Goal: Communication & Community: Answer question/provide support

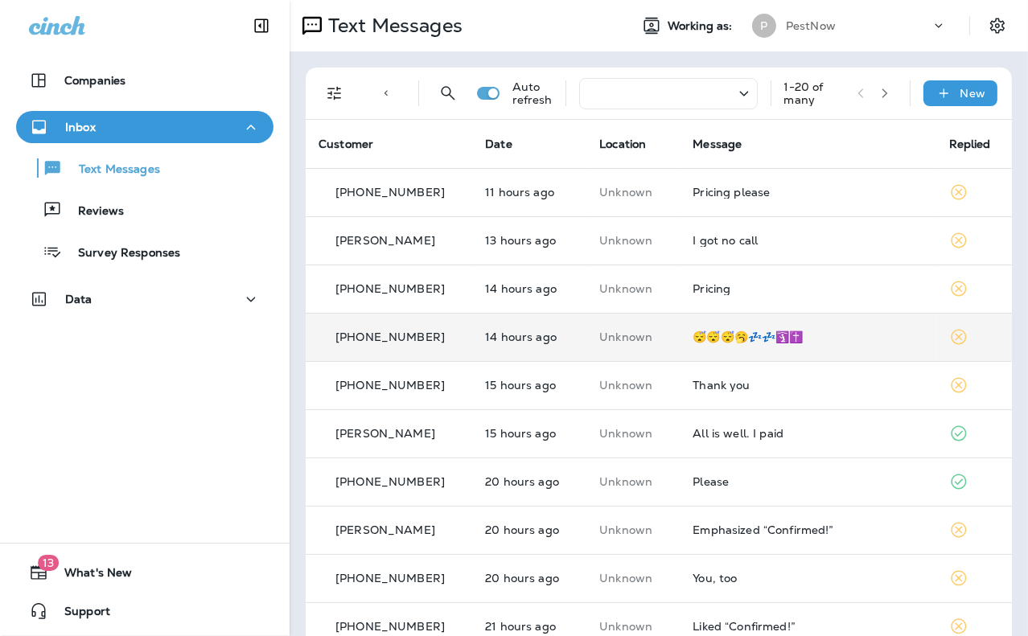
click at [730, 339] on div "😴😴😴🥱💤💤🛐✝️" at bounding box center [808, 337] width 230 height 13
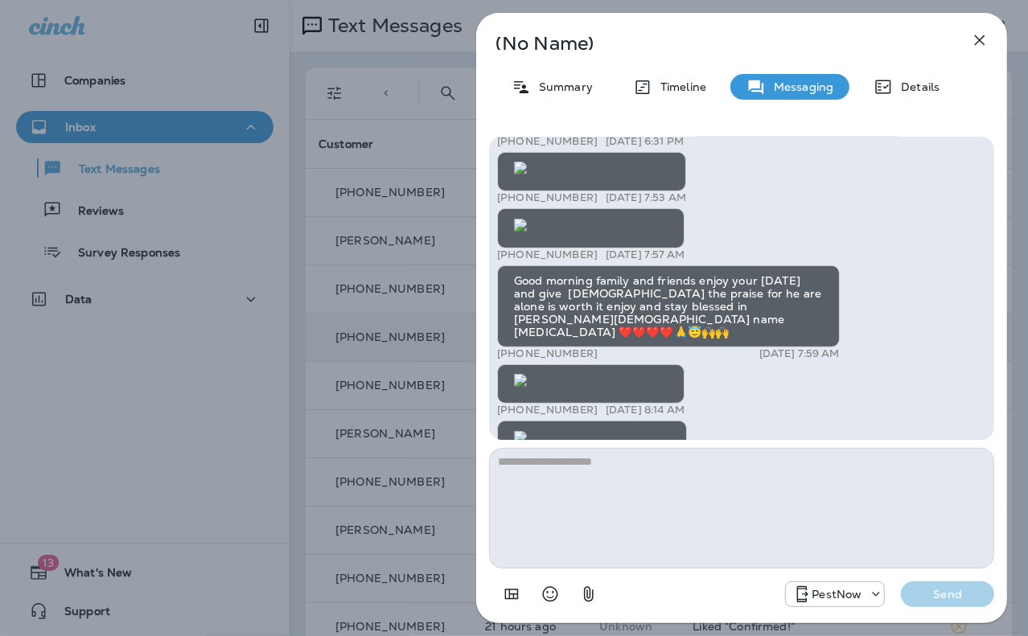
scroll to position [-2225, 0]
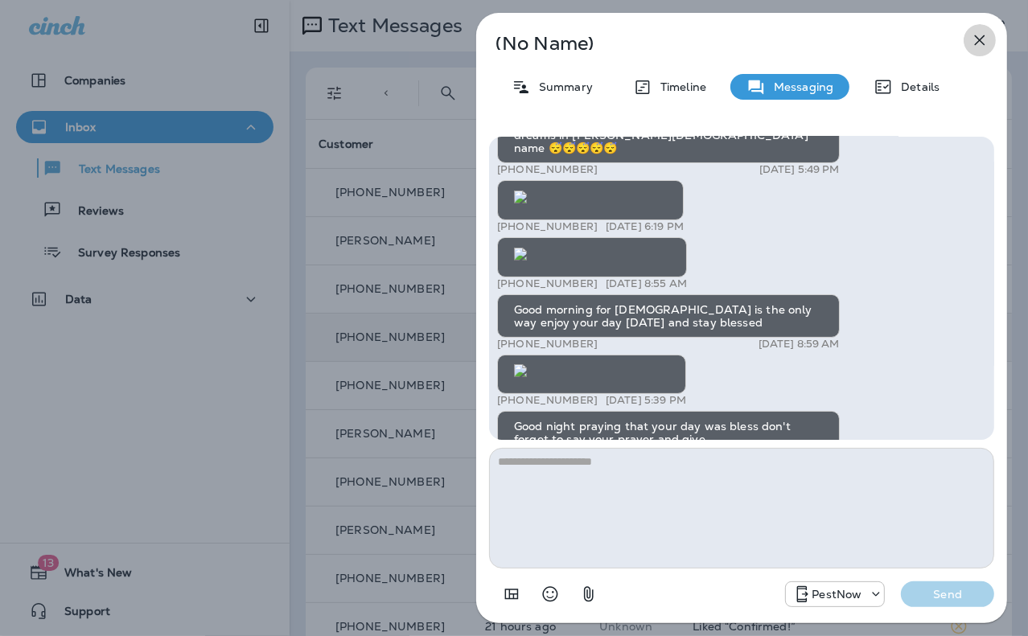
click at [983, 42] on icon "button" at bounding box center [979, 40] width 19 height 19
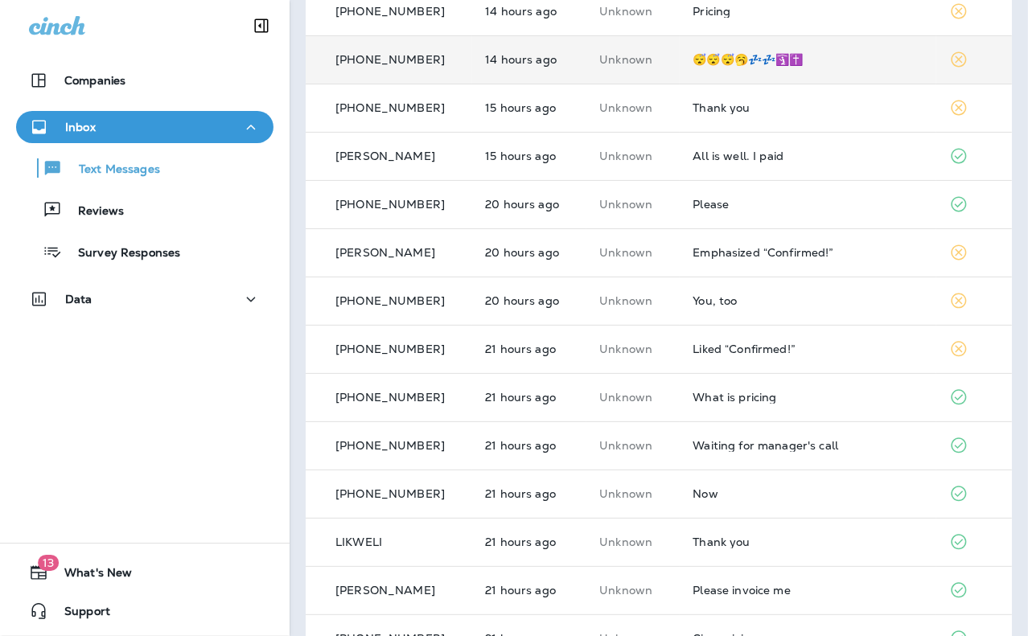
scroll to position [272, 0]
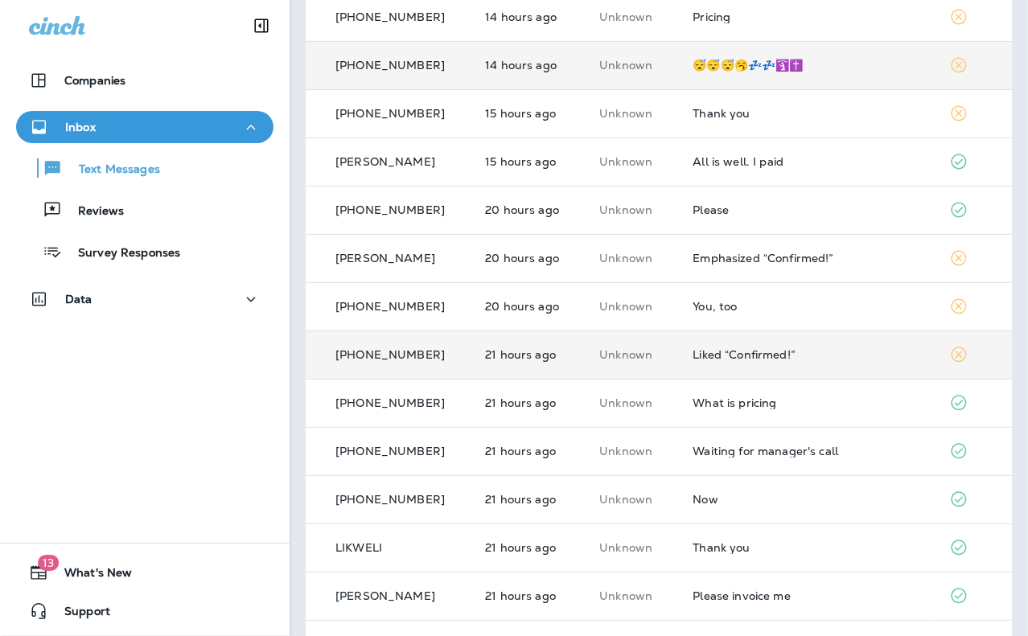
click at [721, 356] on div "Liked “Confirmed!”" at bounding box center [808, 354] width 230 height 13
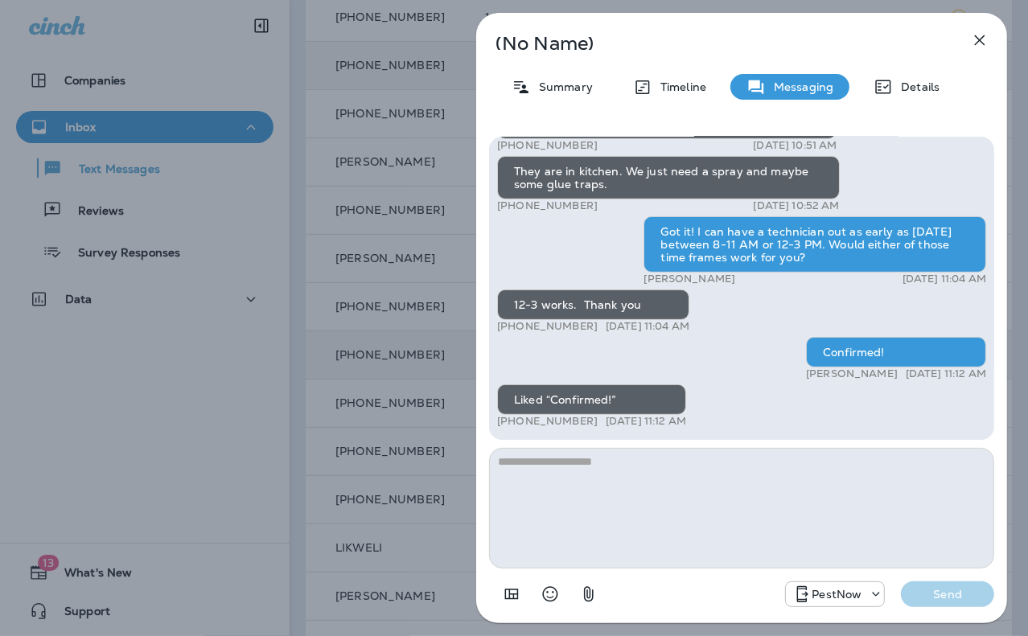
click at [795, 498] on textarea at bounding box center [741, 508] width 505 height 121
type textarea "*********"
click at [950, 596] on p "Send" at bounding box center [948, 594] width 68 height 14
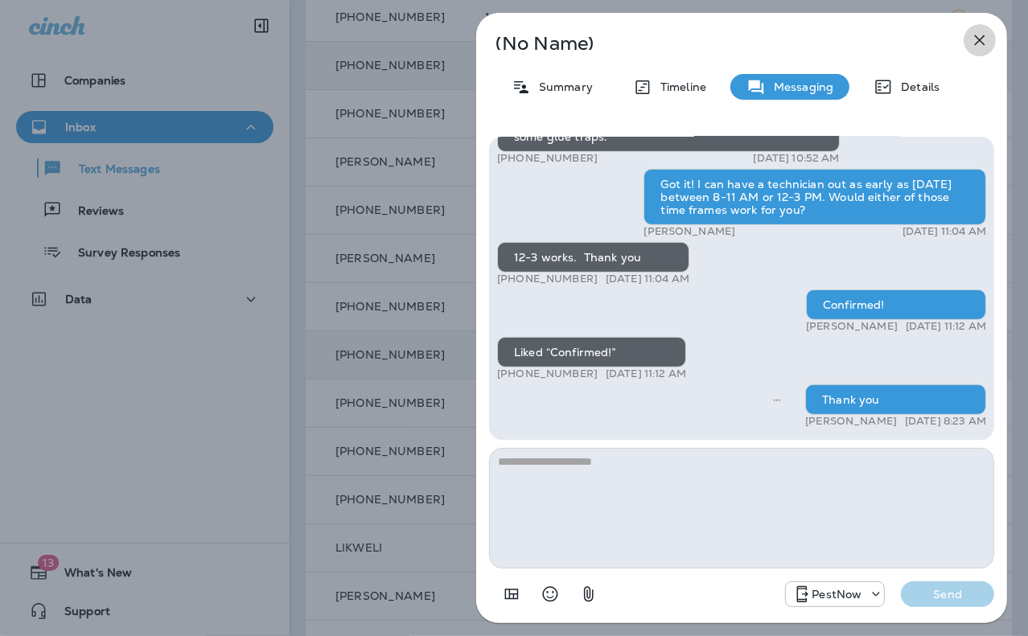
click at [978, 41] on icon "button" at bounding box center [980, 40] width 10 height 10
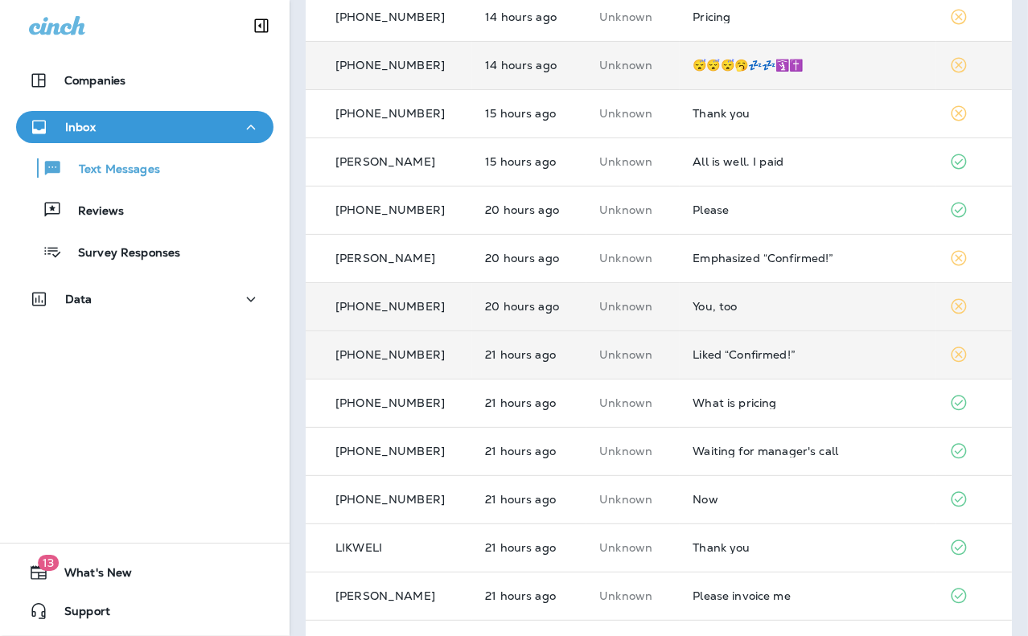
click at [727, 304] on div "You, too" at bounding box center [808, 306] width 230 height 13
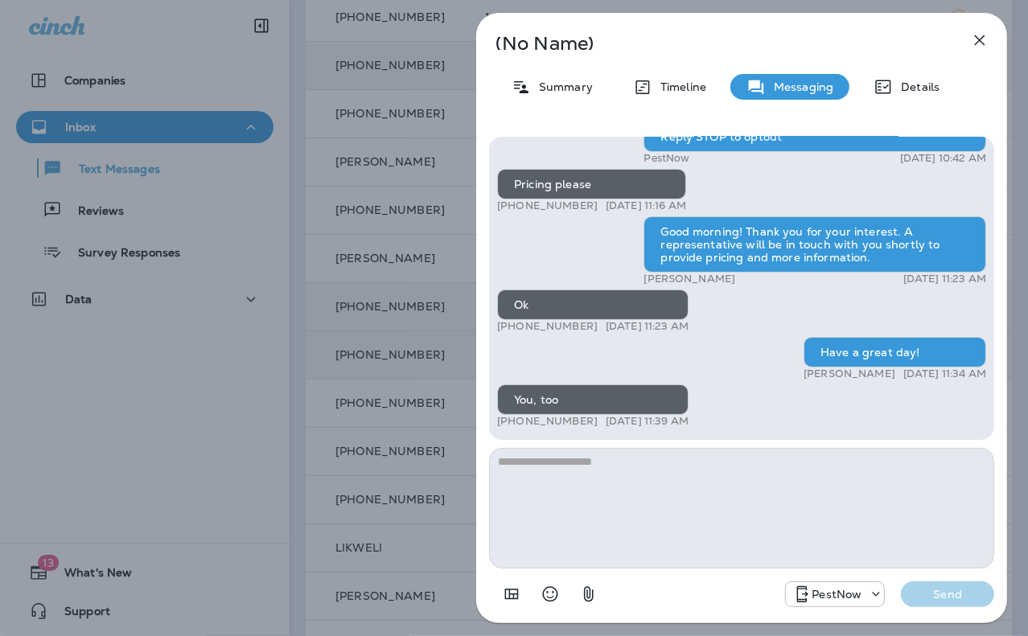
click at [652, 520] on textarea at bounding box center [741, 508] width 505 height 121
type textarea "*********"
click at [912, 587] on button "Send" at bounding box center [947, 595] width 93 height 26
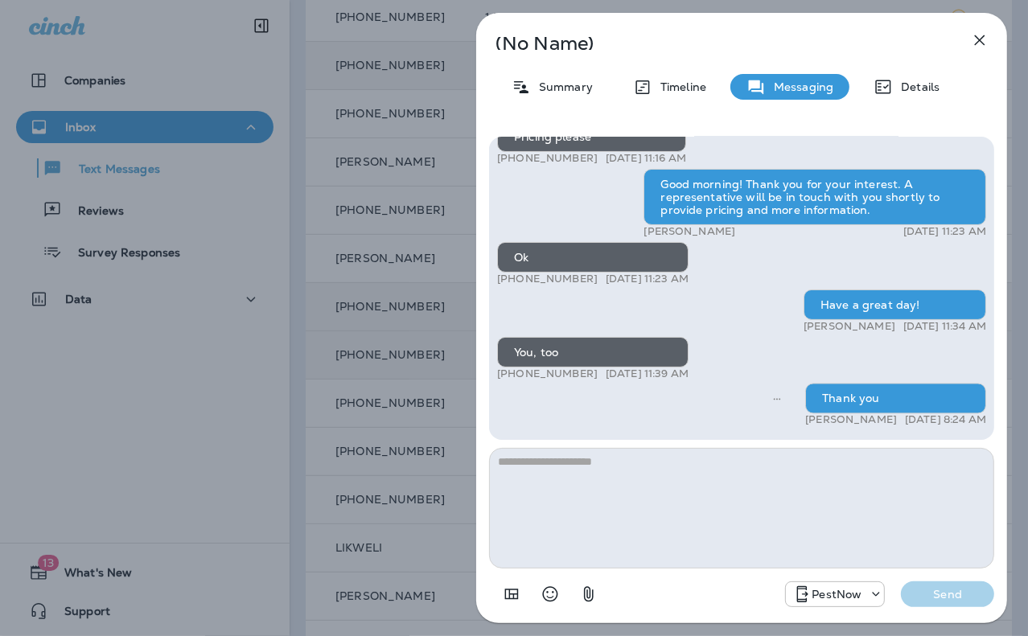
click at [981, 44] on icon "button" at bounding box center [979, 40] width 19 height 19
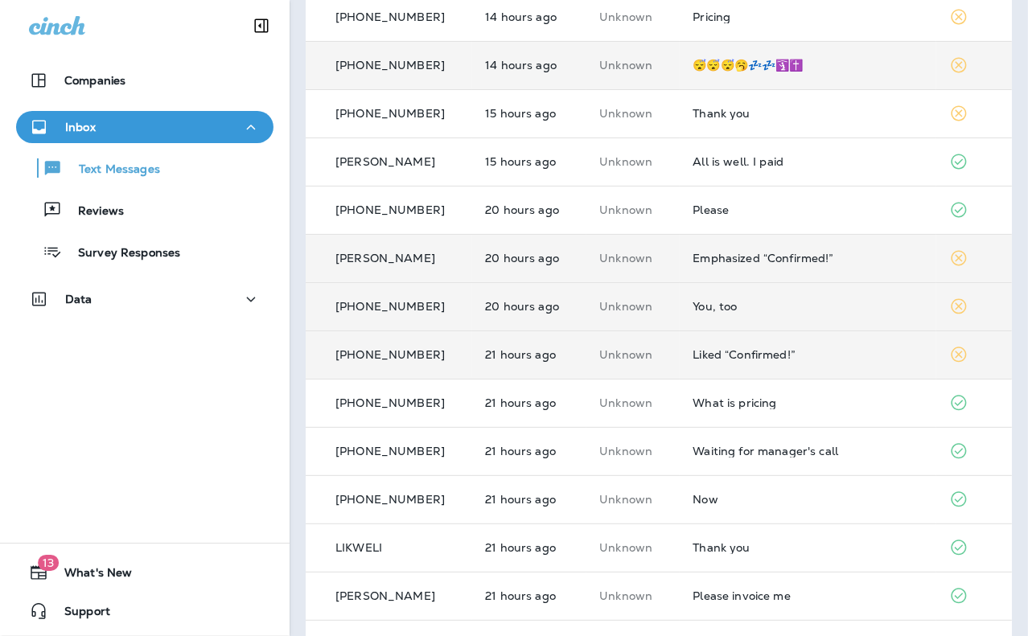
click at [726, 258] on div "Emphasized “Confirmed!”" at bounding box center [808, 258] width 230 height 13
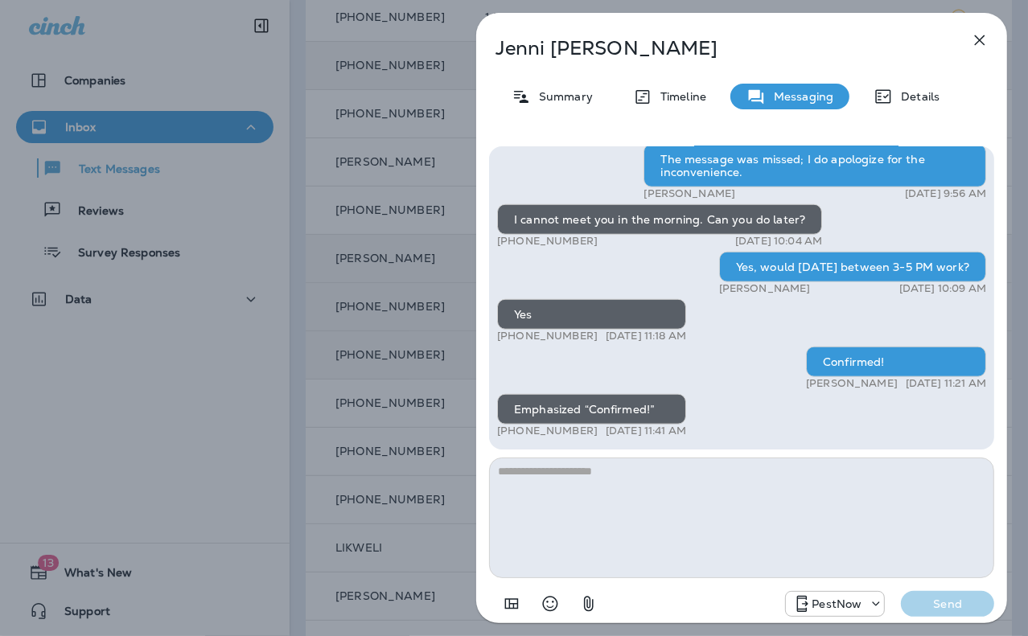
click at [678, 520] on textarea at bounding box center [741, 518] width 505 height 121
type textarea "*********"
click at [955, 610] on p "Send" at bounding box center [948, 604] width 68 height 14
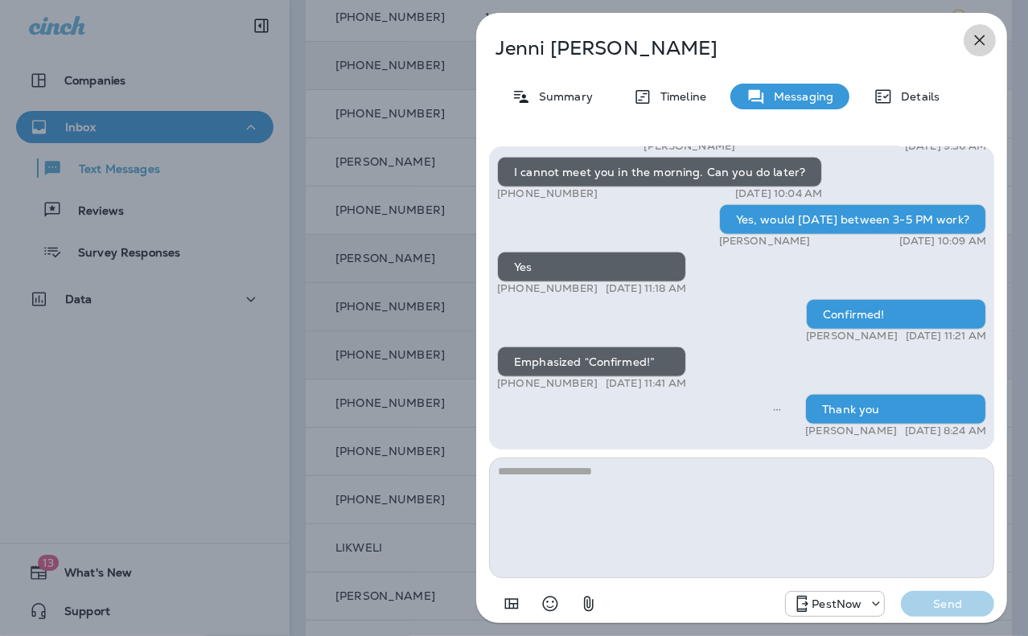
click at [978, 36] on icon "button" at bounding box center [979, 40] width 19 height 19
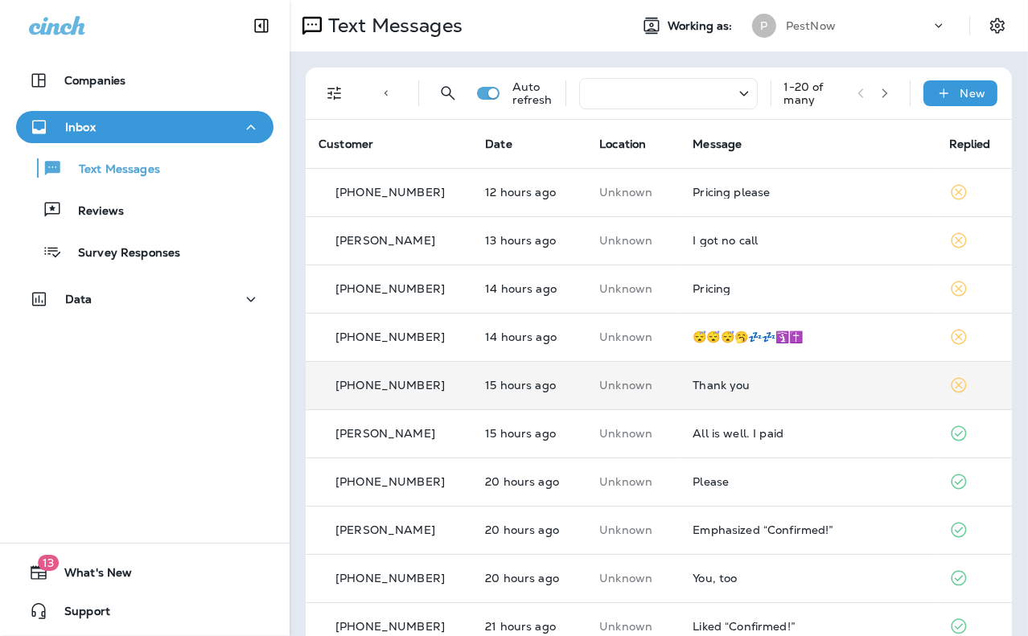
click at [719, 394] on td "Thank you" at bounding box center [808, 385] width 256 height 48
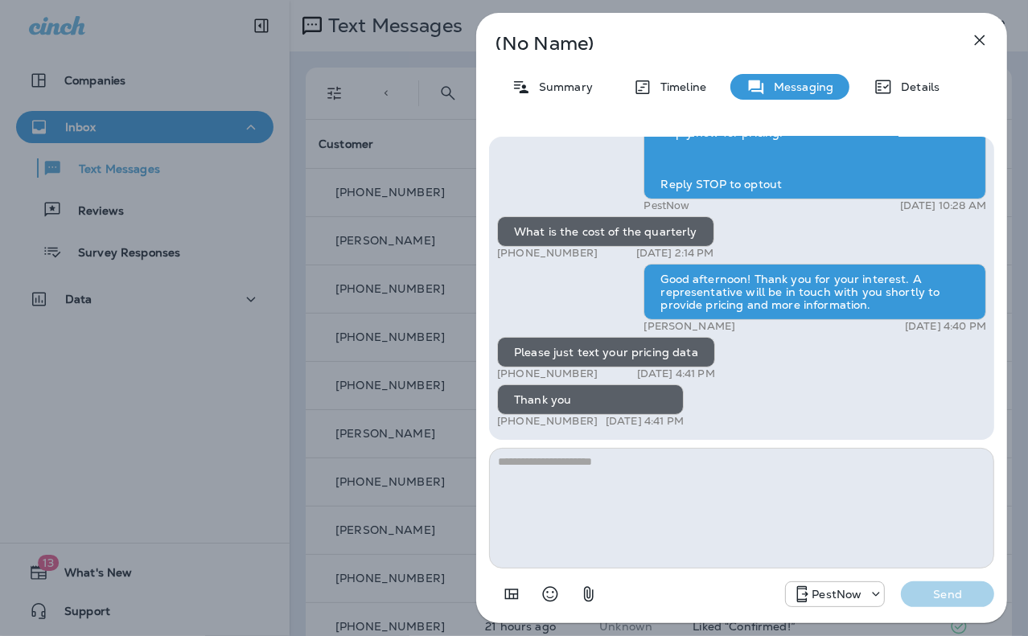
click at [667, 492] on textarea at bounding box center [741, 508] width 505 height 121
drag, startPoint x: 587, startPoint y: 421, endPoint x: 538, endPoint y: 421, distance: 49.1
click at [538, 421] on p "[PHONE_NUMBER]" at bounding box center [547, 421] width 101 height 13
copy p "793-6843"
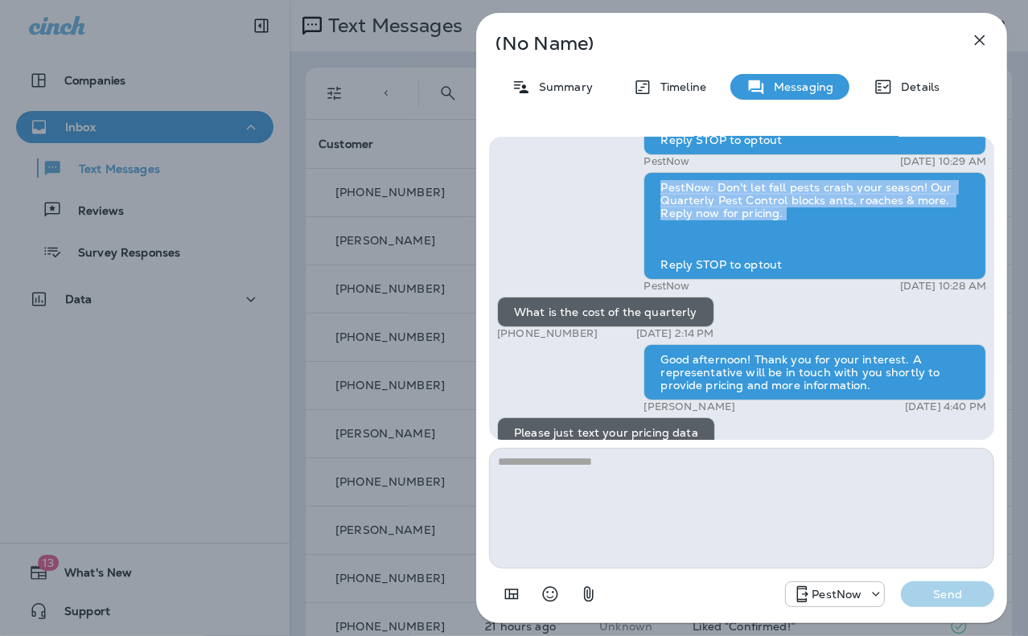
drag, startPoint x: 660, startPoint y: 186, endPoint x: 790, endPoint y: 224, distance: 135.1
click at [790, 224] on div "PestNow: Don't let fall pests crash your season! Our Quarterly Pest Control blo…" at bounding box center [815, 226] width 343 height 108
copy div "PestNow: Don't let fall pests crash your season! Our Quarterly Pest Control blo…"
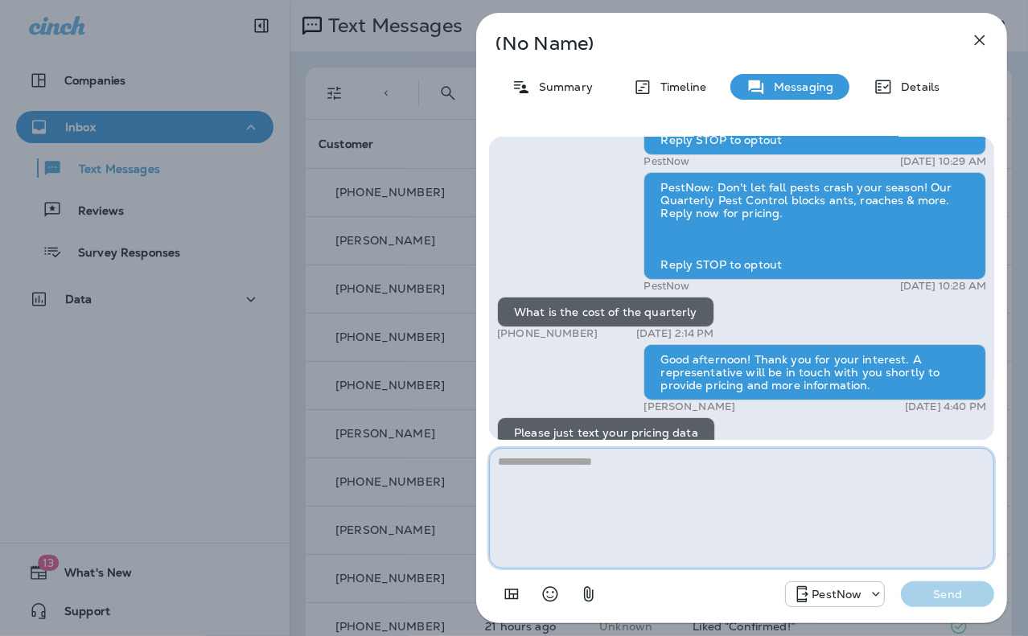
drag, startPoint x: 806, startPoint y: 490, endPoint x: 792, endPoint y: 497, distance: 16.2
click at [805, 490] on textarea at bounding box center [741, 508] width 505 height 121
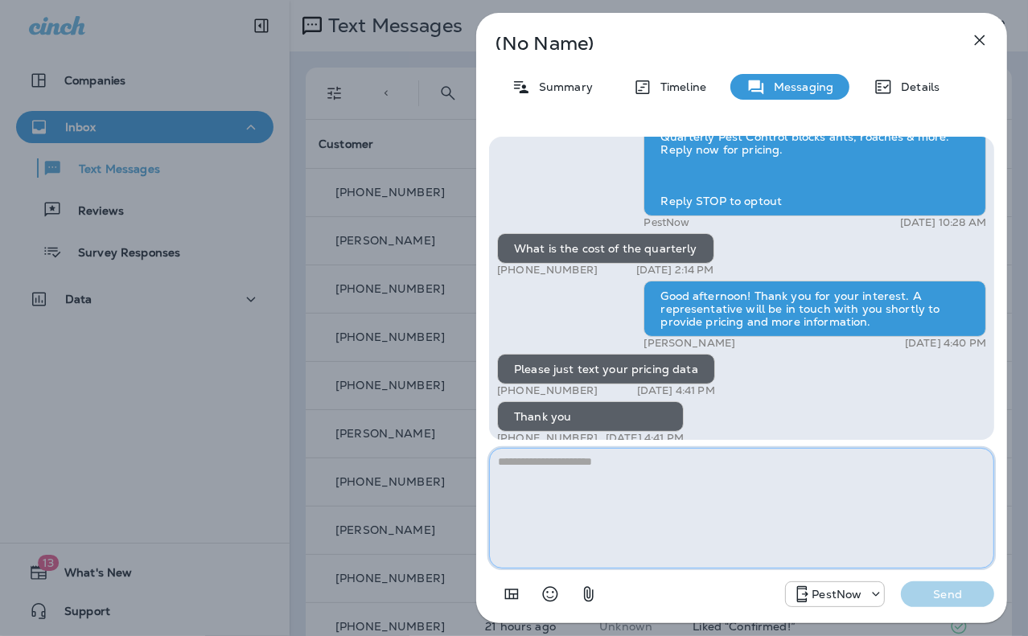
scroll to position [0, 0]
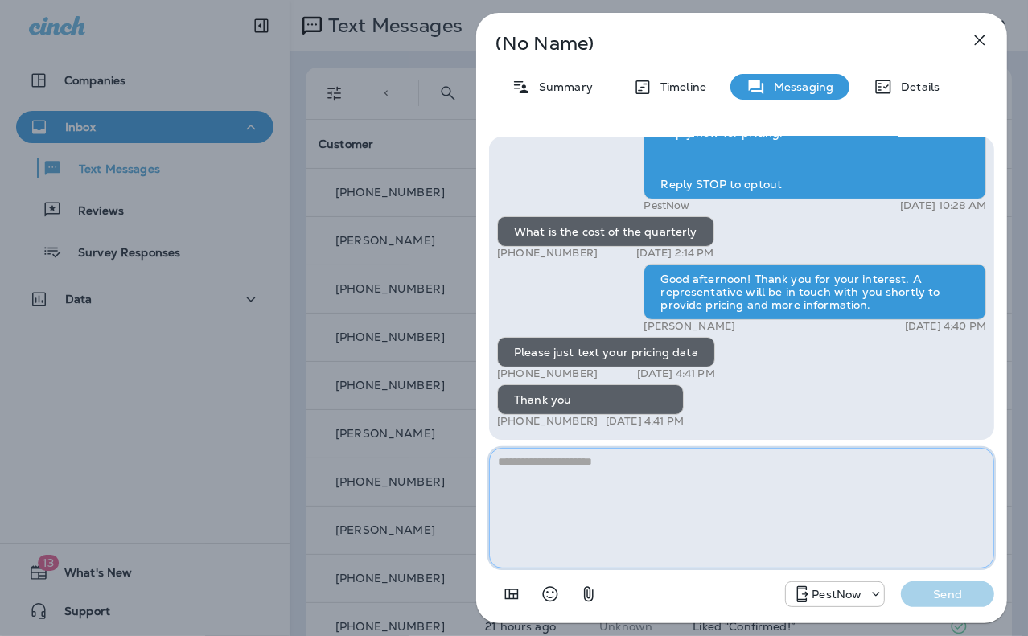
drag, startPoint x: 681, startPoint y: 495, endPoint x: 656, endPoint y: 497, distance: 25.9
click at [682, 495] on textarea at bounding box center [741, 508] width 505 height 121
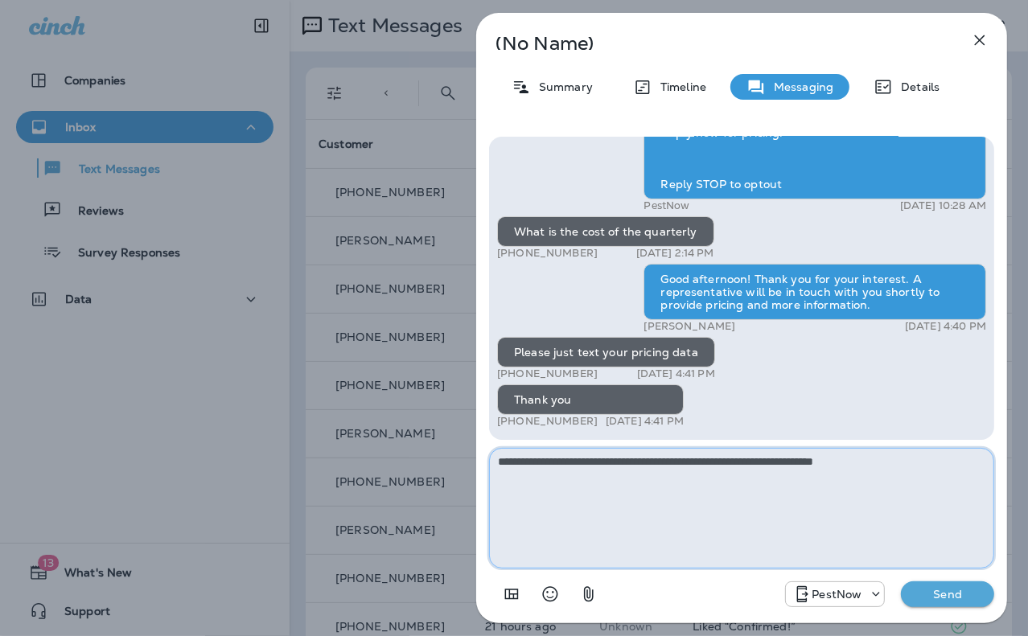
type textarea "**********"
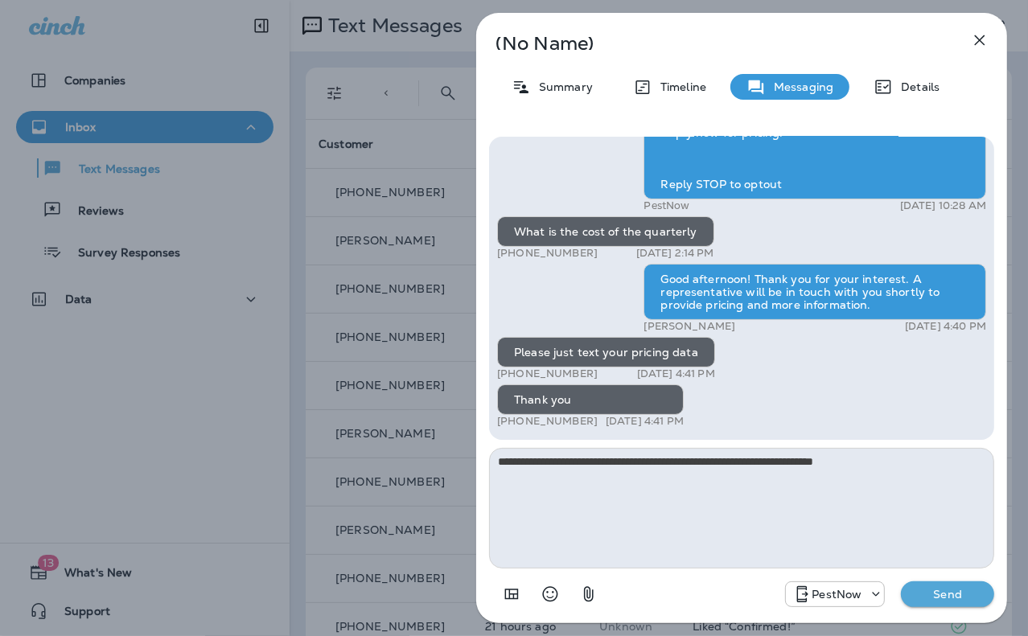
click at [919, 594] on p "Send" at bounding box center [948, 594] width 68 height 14
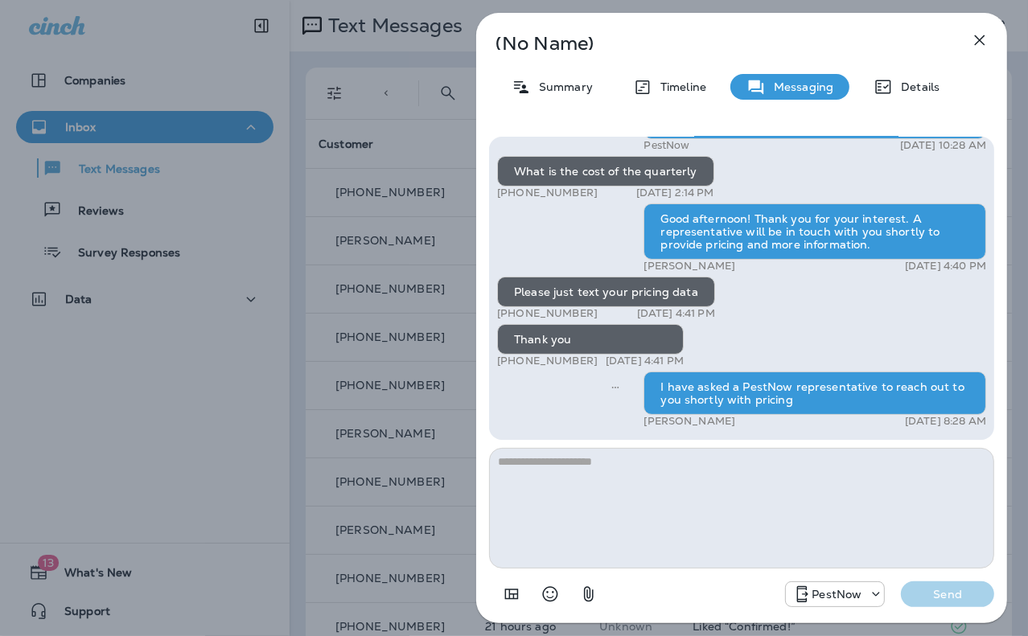
click at [976, 40] on icon "button" at bounding box center [979, 40] width 19 height 19
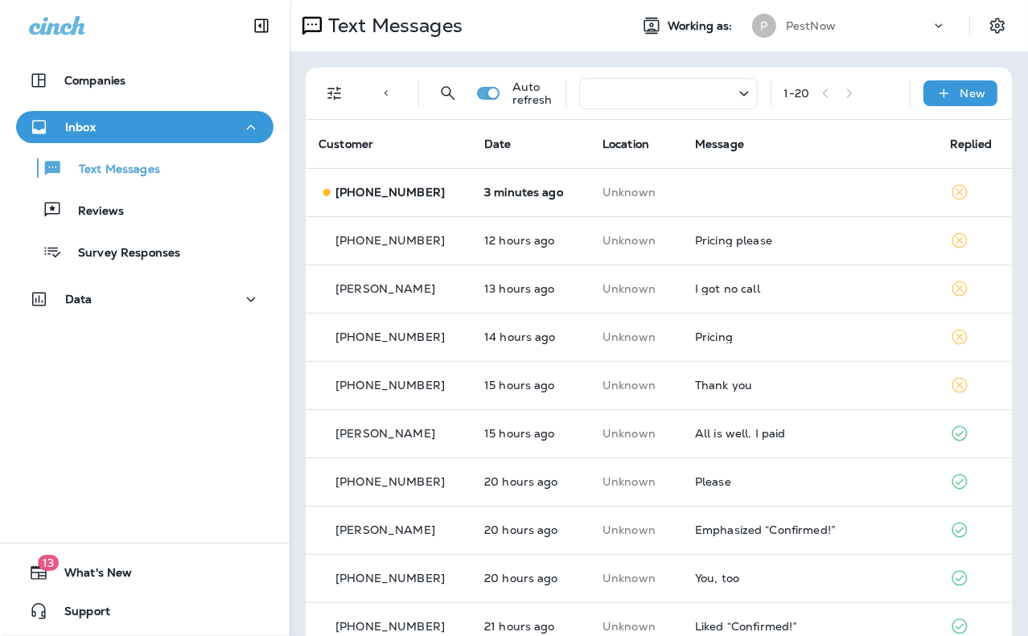
click at [228, 55] on div "Companies Inbox Text Messages Reviews Survey Responses Data" at bounding box center [145, 193] width 290 height 290
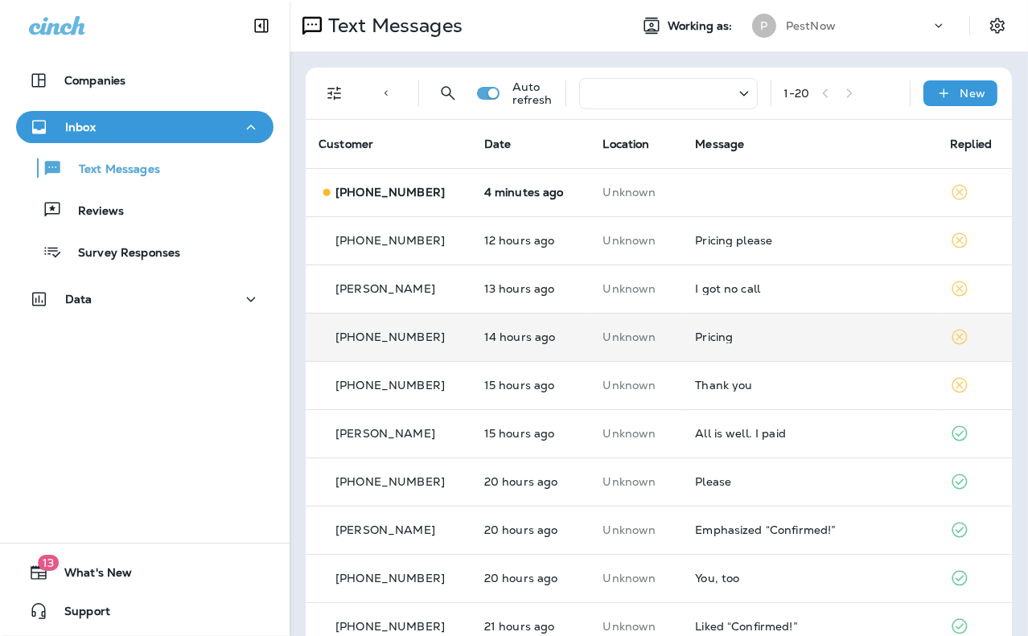
scroll to position [80, 0]
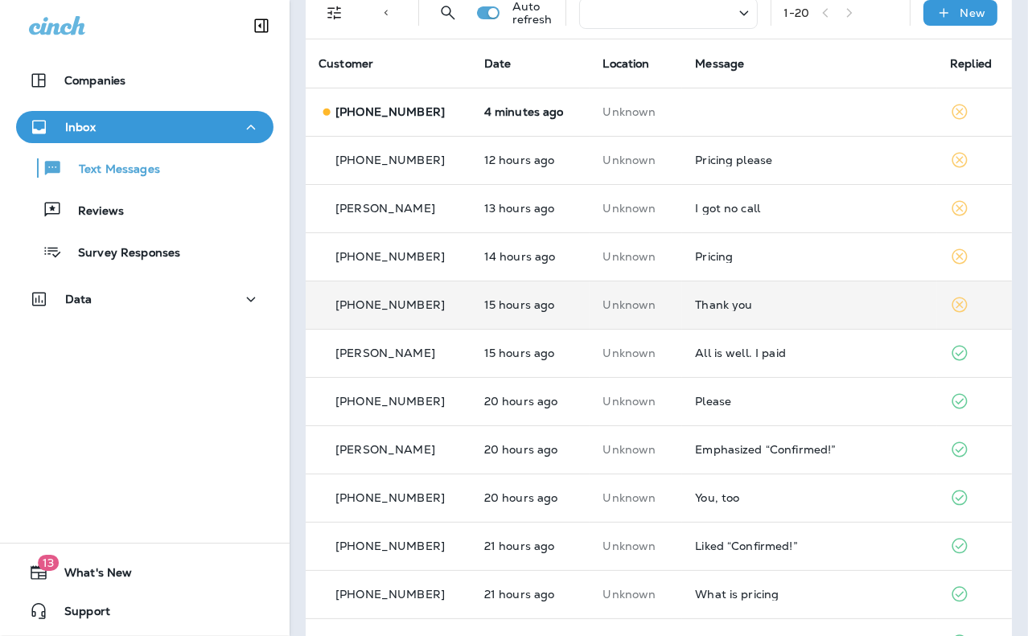
click at [762, 308] on div "Thank you" at bounding box center [809, 304] width 229 height 13
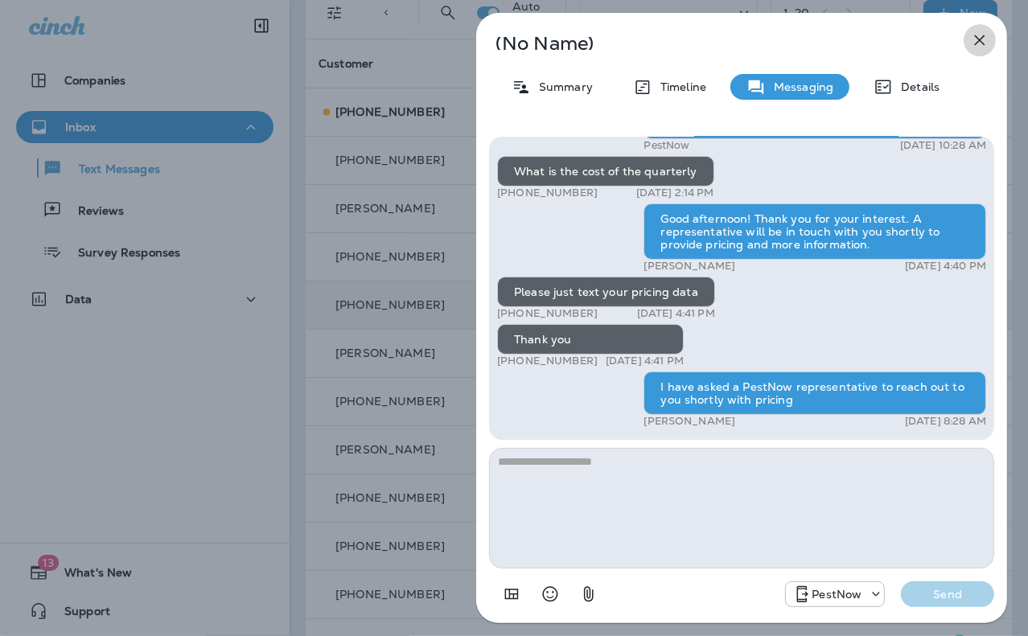
click at [984, 35] on icon "button" at bounding box center [980, 40] width 10 height 10
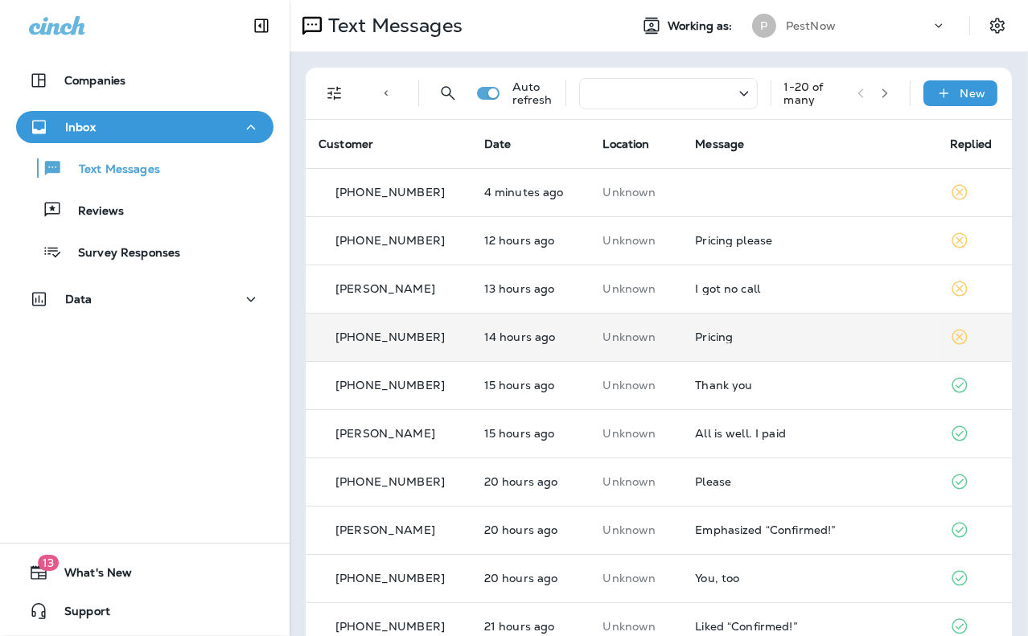
click at [730, 337] on div "Pricing" at bounding box center [809, 337] width 229 height 13
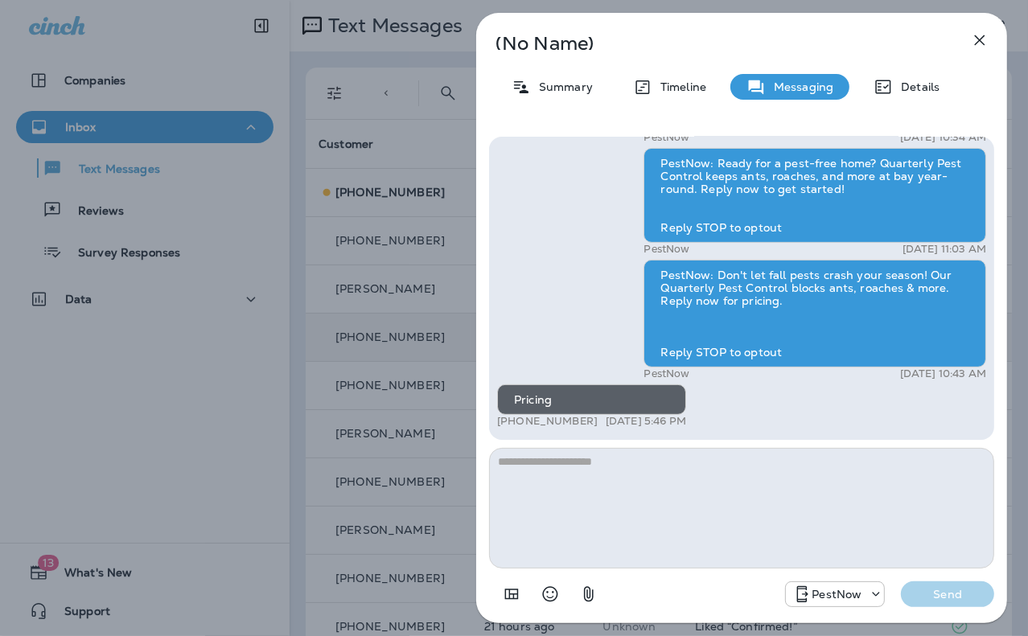
click at [725, 522] on textarea at bounding box center [741, 508] width 505 height 121
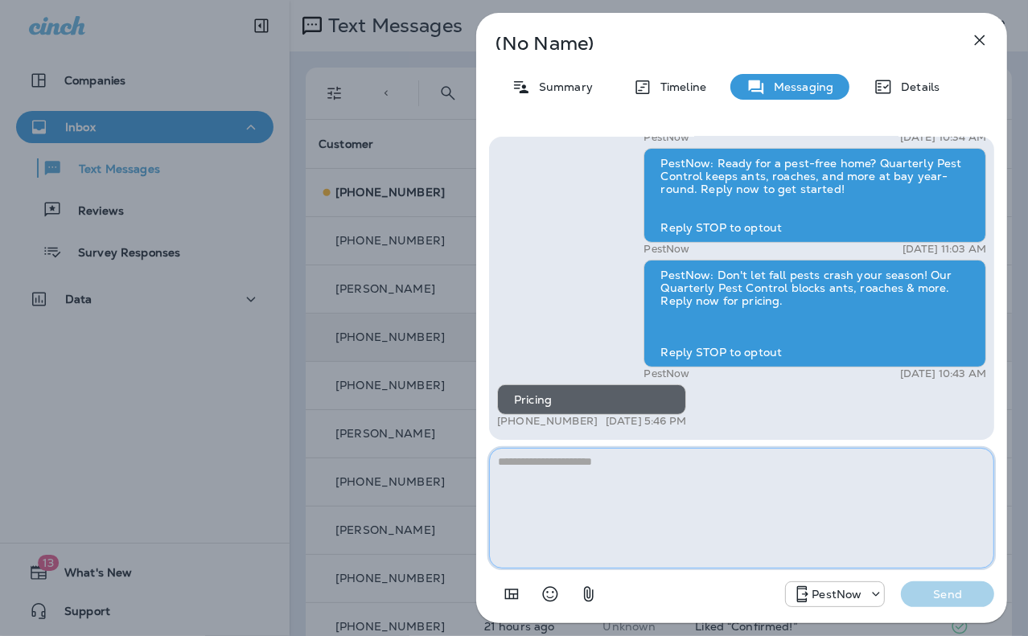
click at [611, 548] on textarea at bounding box center [741, 508] width 505 height 121
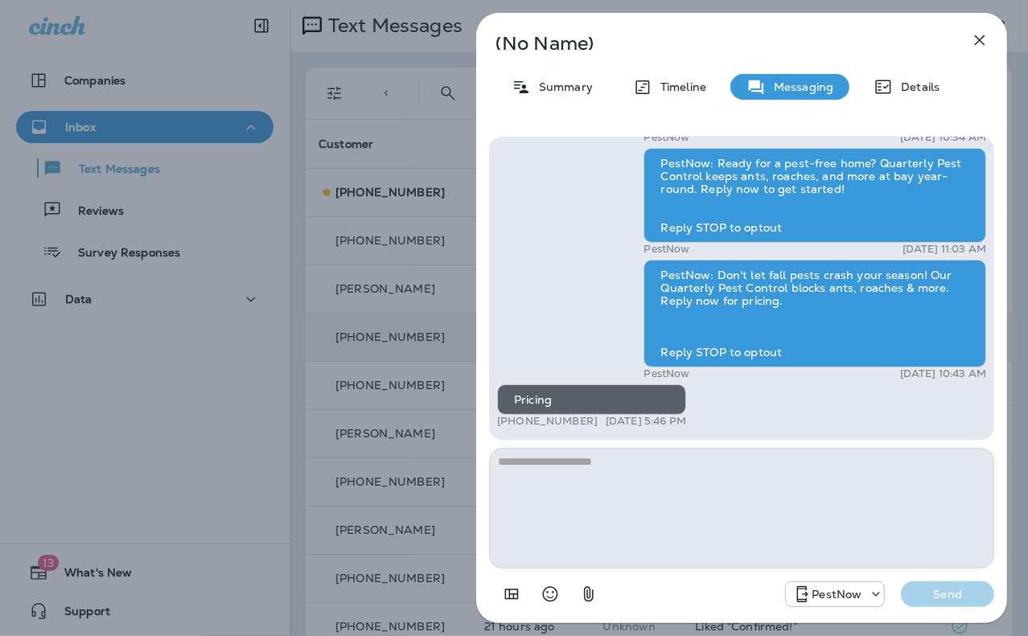
drag, startPoint x: 585, startPoint y: 421, endPoint x: 535, endPoint y: 421, distance: 49.9
click at [535, 421] on p "[PHONE_NUMBER]" at bounding box center [547, 421] width 101 height 13
copy p "723-8428"
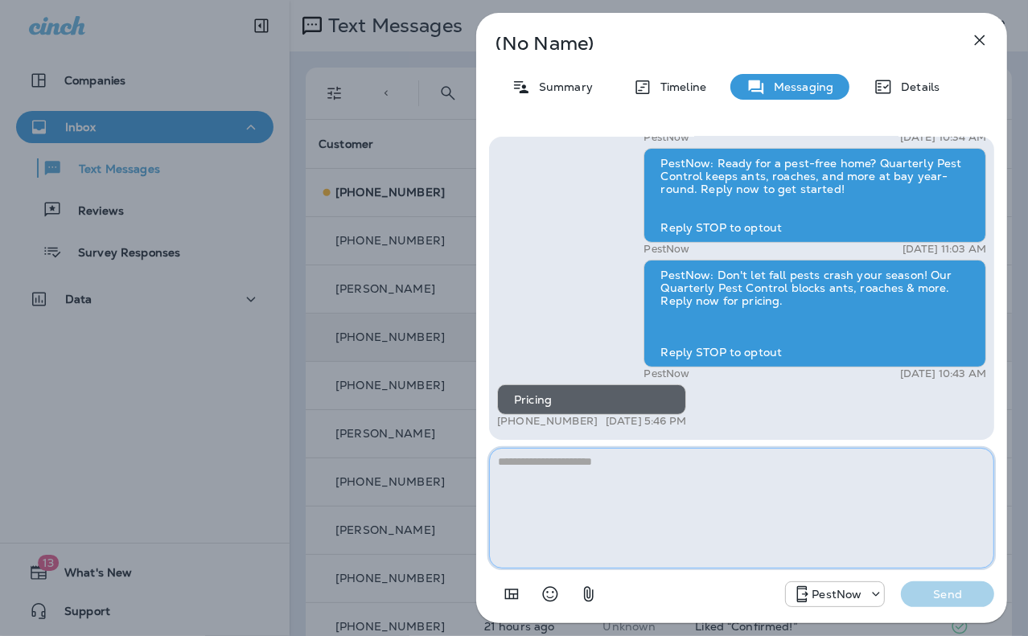
click at [671, 535] on textarea at bounding box center [741, 508] width 505 height 121
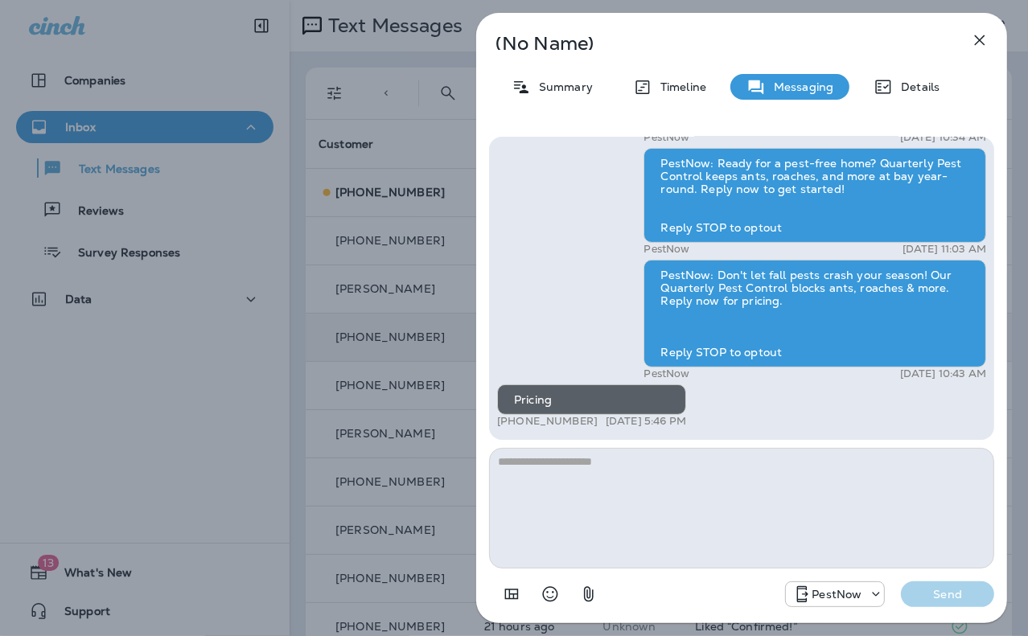
drag, startPoint x: 588, startPoint y: 417, endPoint x: 513, endPoint y: 423, distance: 75.0
click at [513, 423] on div "+1 (571) 723-8428 Sep 18, 2025 5:46 PM" at bounding box center [591, 421] width 189 height 13
copy p "571) 723-8428"
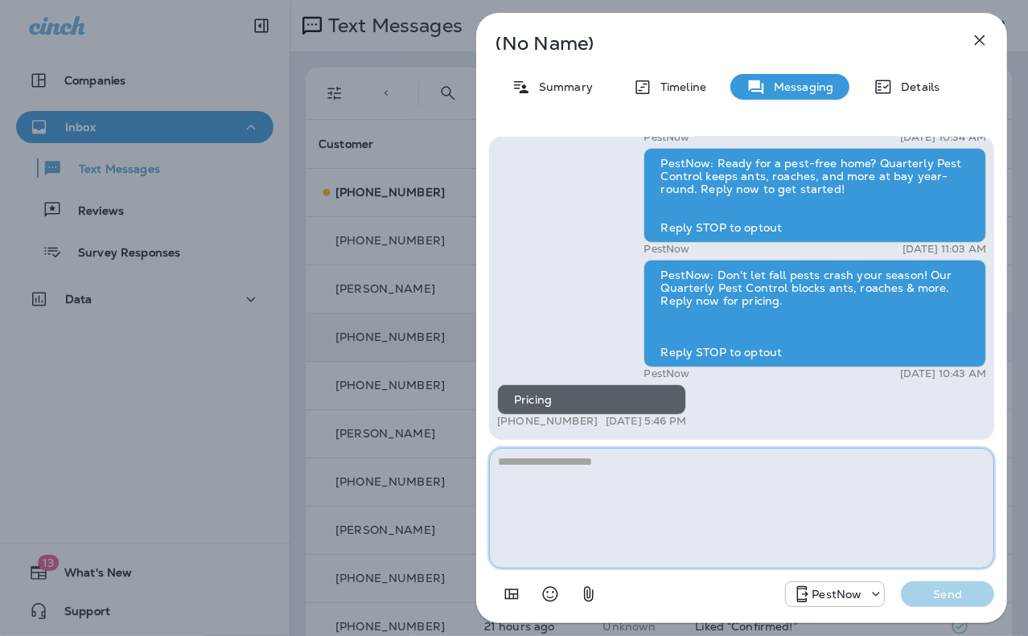
click at [768, 498] on textarea at bounding box center [741, 508] width 505 height 121
click at [612, 484] on textarea at bounding box center [741, 508] width 505 height 121
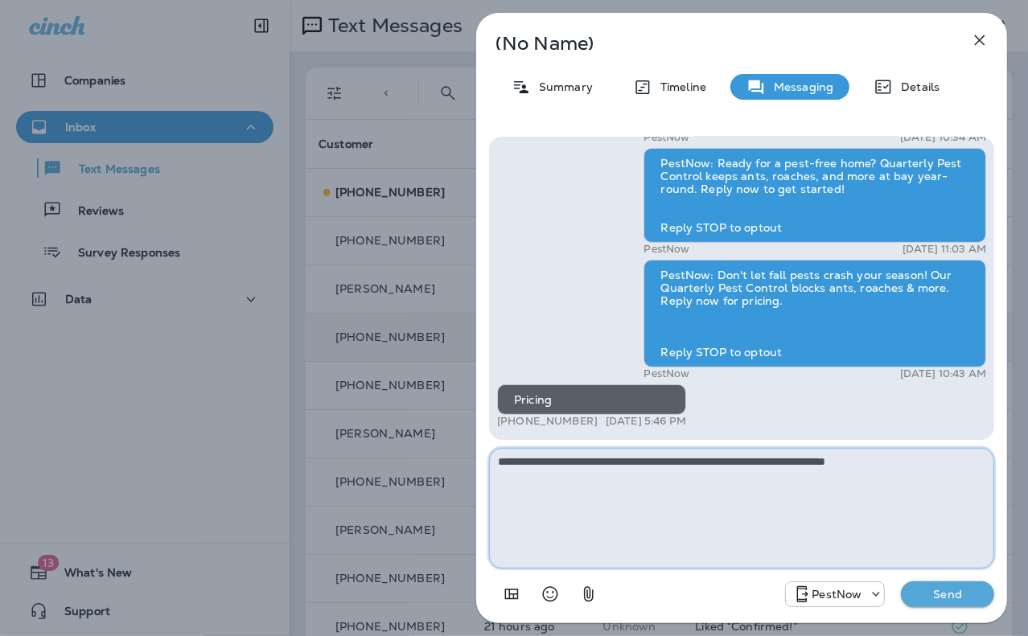
drag, startPoint x: 557, startPoint y: 459, endPoint x: 627, endPoint y: 460, distance: 70.8
click at [627, 460] on textarea "**********" at bounding box center [741, 508] width 505 height 121
type textarea "**********"
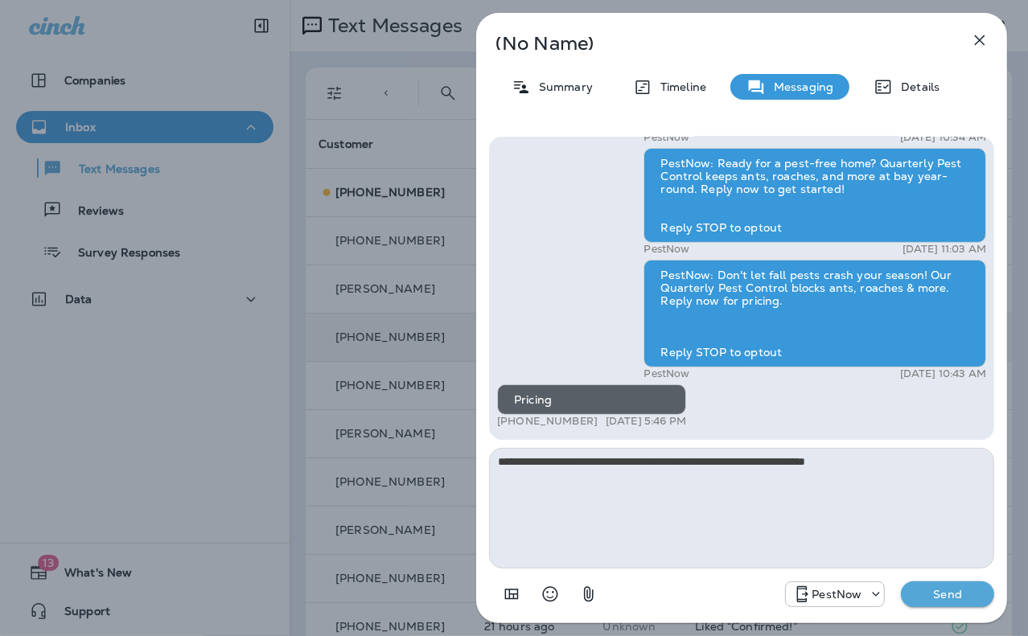
drag, startPoint x: 946, startPoint y: 593, endPoint x: 956, endPoint y: 546, distance: 47.6
click at [948, 587] on p "Send" at bounding box center [948, 594] width 68 height 14
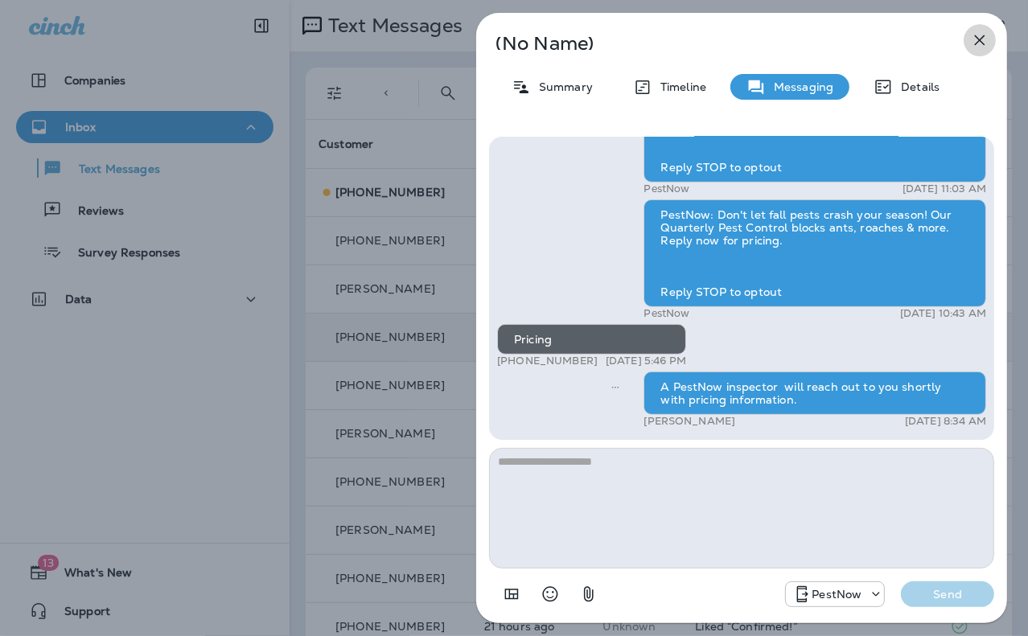
click at [981, 41] on icon "button" at bounding box center [980, 40] width 10 height 10
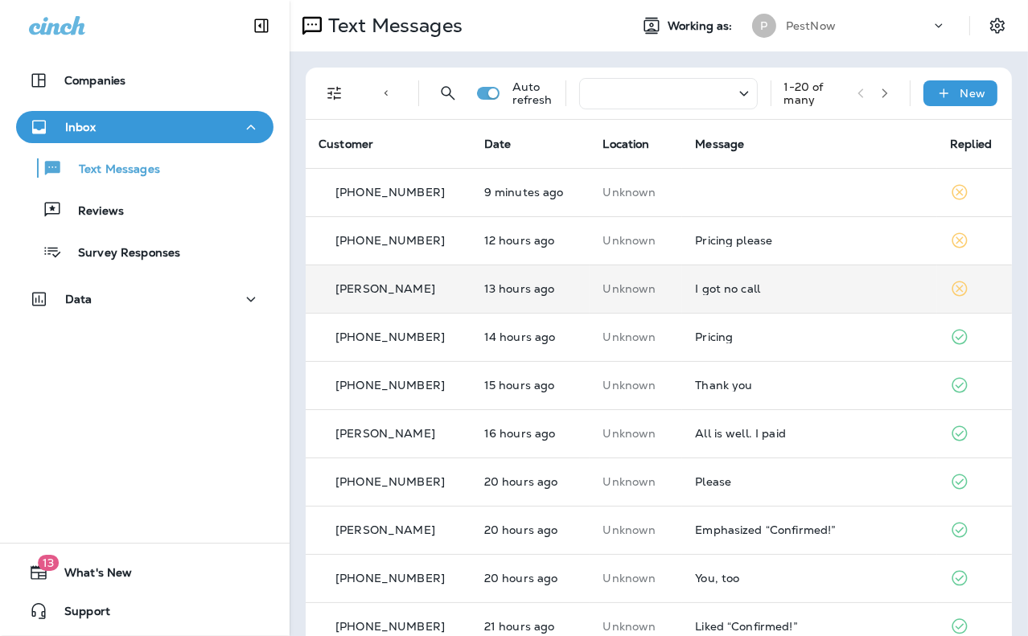
click at [738, 286] on div "I got no call" at bounding box center [809, 288] width 229 height 13
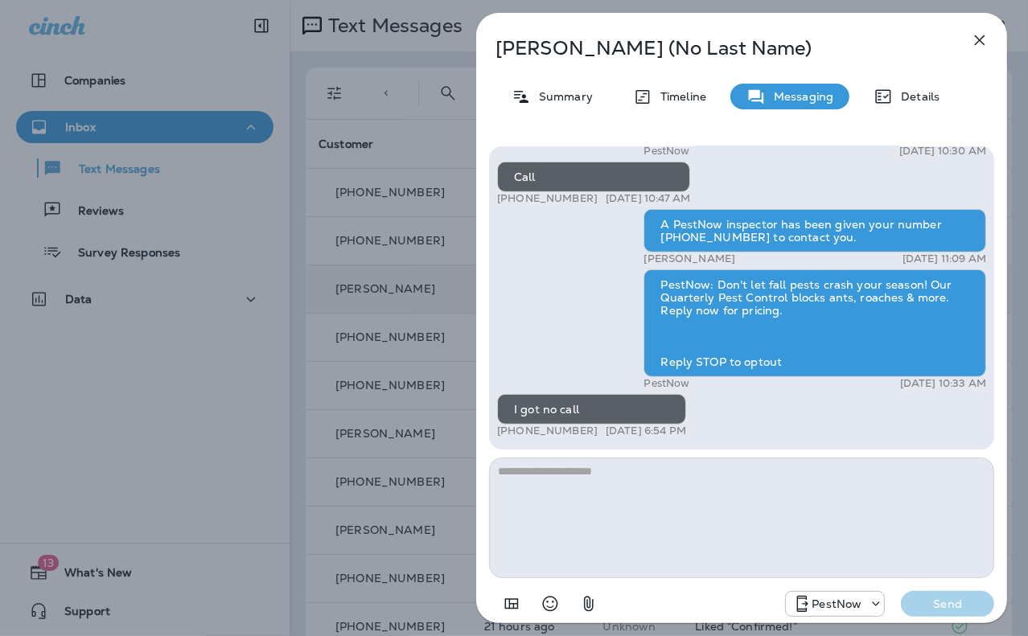
drag, startPoint x: 590, startPoint y: 430, endPoint x: 537, endPoint y: 433, distance: 52.3
click at [537, 433] on p "[PHONE_NUMBER]" at bounding box center [547, 431] width 101 height 13
copy p "200-3103"
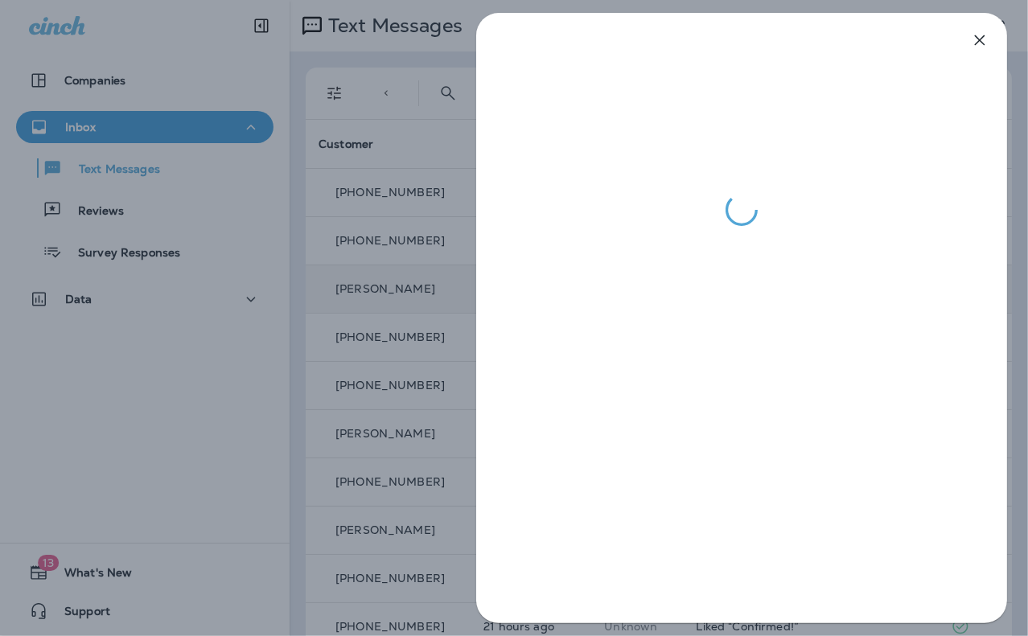
click at [193, 47] on div at bounding box center [514, 318] width 1028 height 636
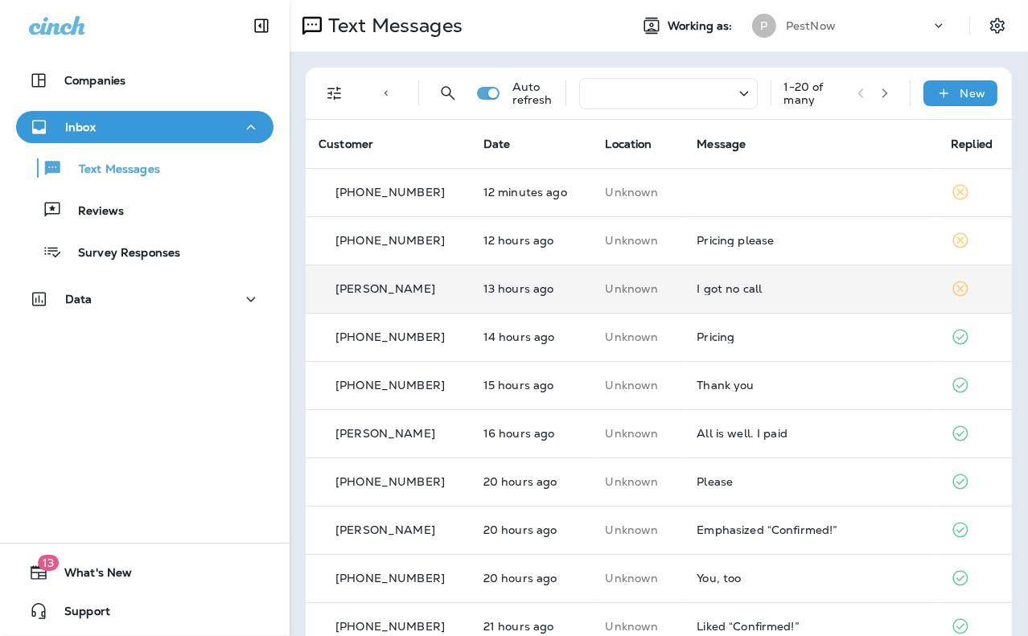
click at [223, 59] on div "Companies Inbox Text Messages Reviews Survey Responses Data" at bounding box center [145, 193] width 290 height 290
click at [756, 286] on div "I got no call" at bounding box center [811, 288] width 228 height 13
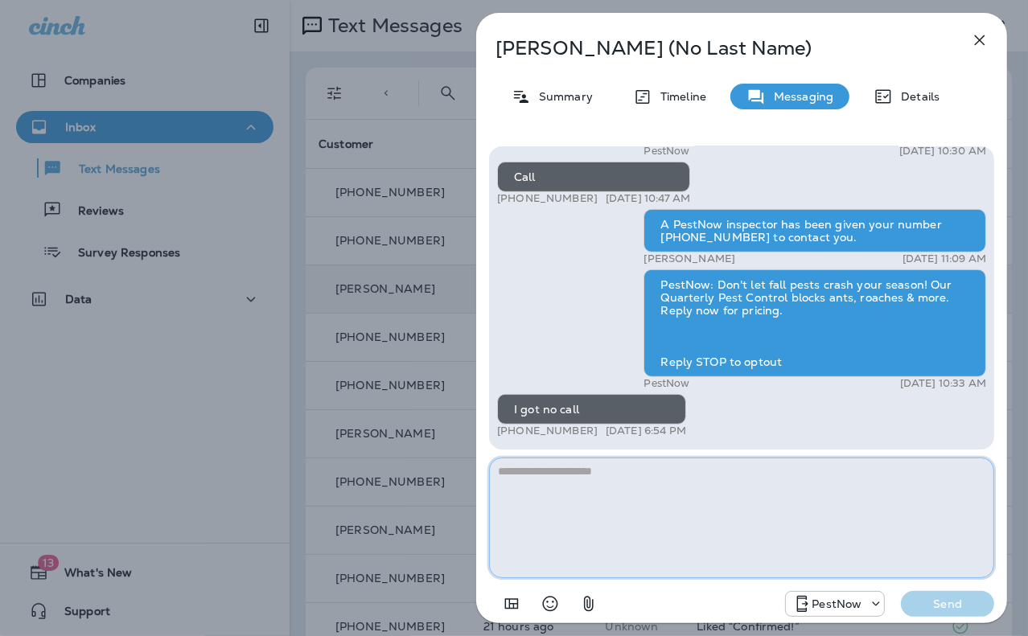
drag, startPoint x: 681, startPoint y: 524, endPoint x: 683, endPoint y: 501, distance: 22.7
click at [682, 522] on textarea at bounding box center [741, 518] width 505 height 121
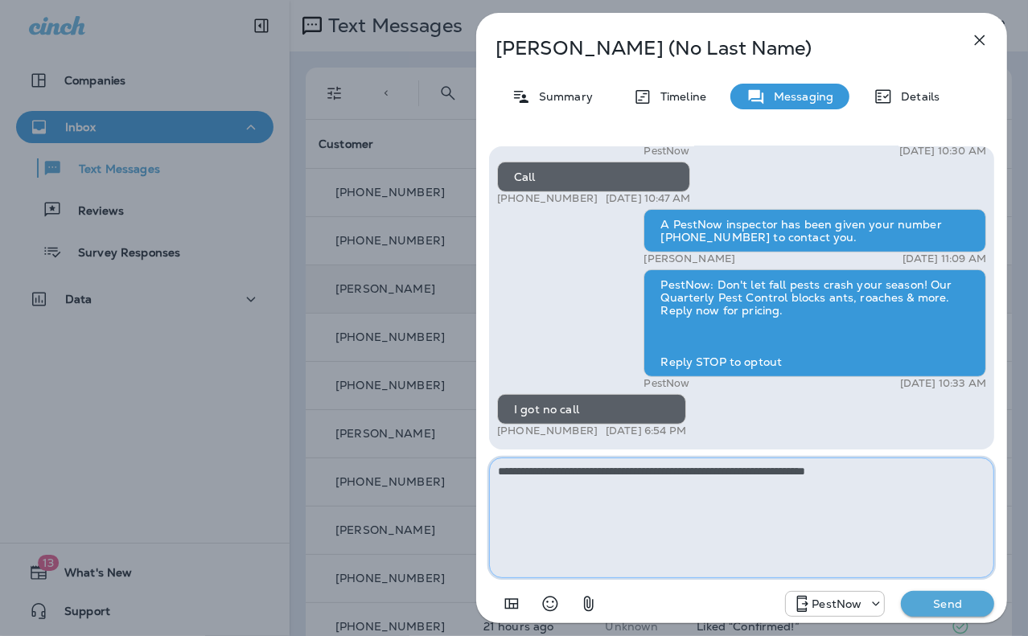
click at [893, 477] on textarea "**********" at bounding box center [741, 518] width 505 height 121
paste textarea "**********"
type textarea "**********"
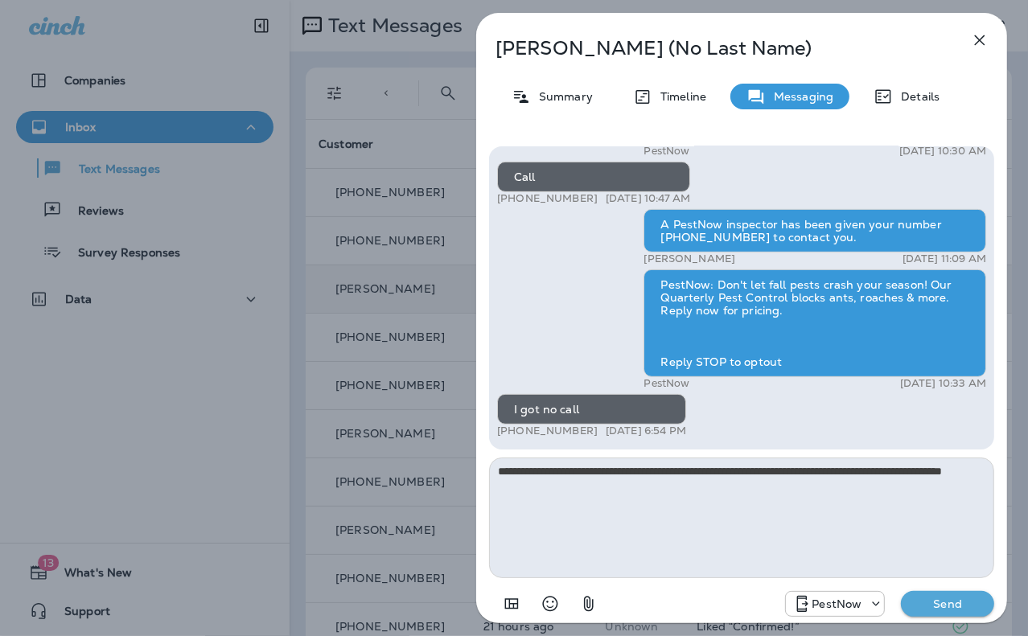
click at [945, 607] on p "Send" at bounding box center [948, 604] width 68 height 14
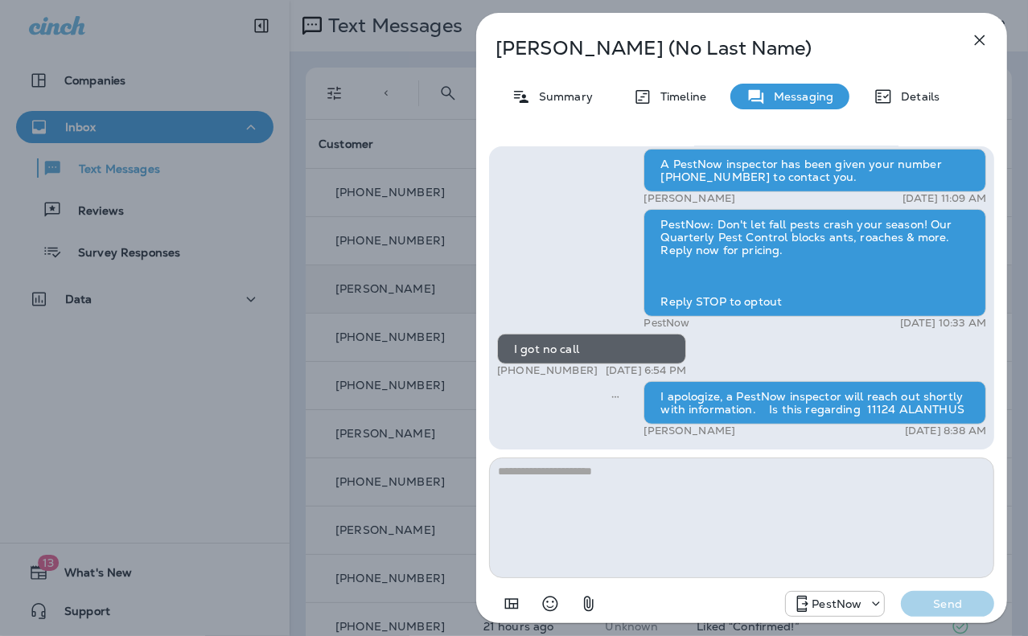
click at [977, 39] on icon "button" at bounding box center [979, 40] width 19 height 19
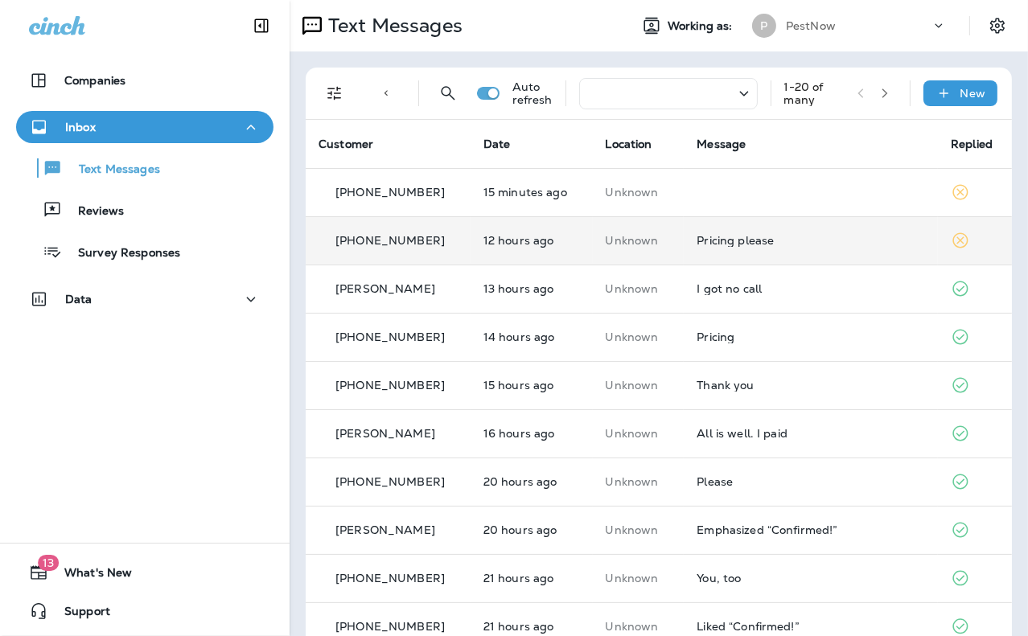
click at [767, 244] on div "Pricing please" at bounding box center [811, 240] width 228 height 13
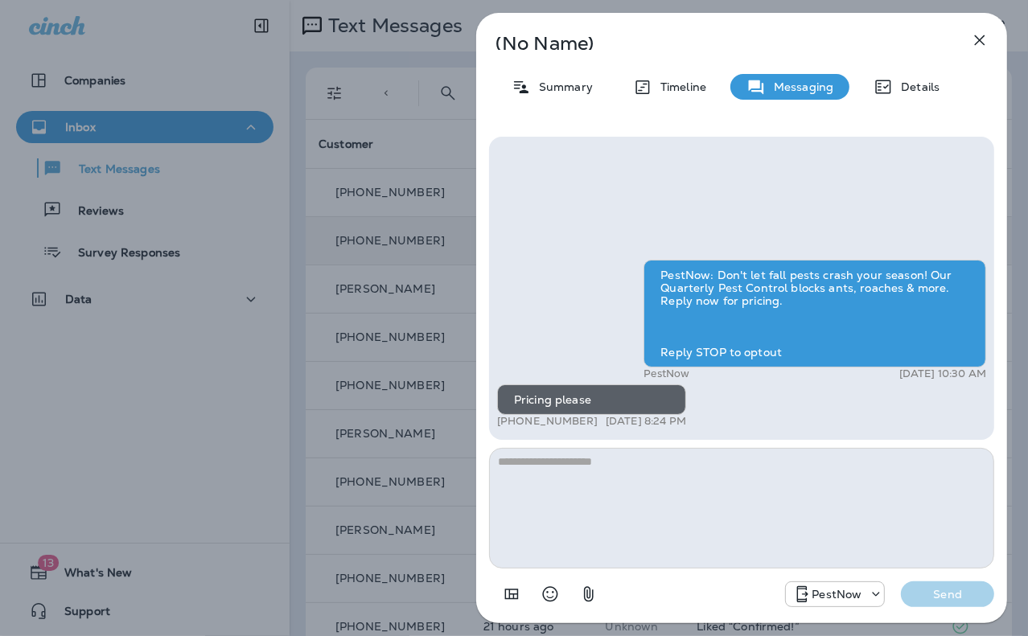
drag, startPoint x: 595, startPoint y: 421, endPoint x: 539, endPoint y: 422, distance: 56.3
click at [539, 422] on div "+1 (803) 629-4860 Sep 18, 2025 8:24 PM" at bounding box center [591, 421] width 189 height 13
copy p "629-4860"
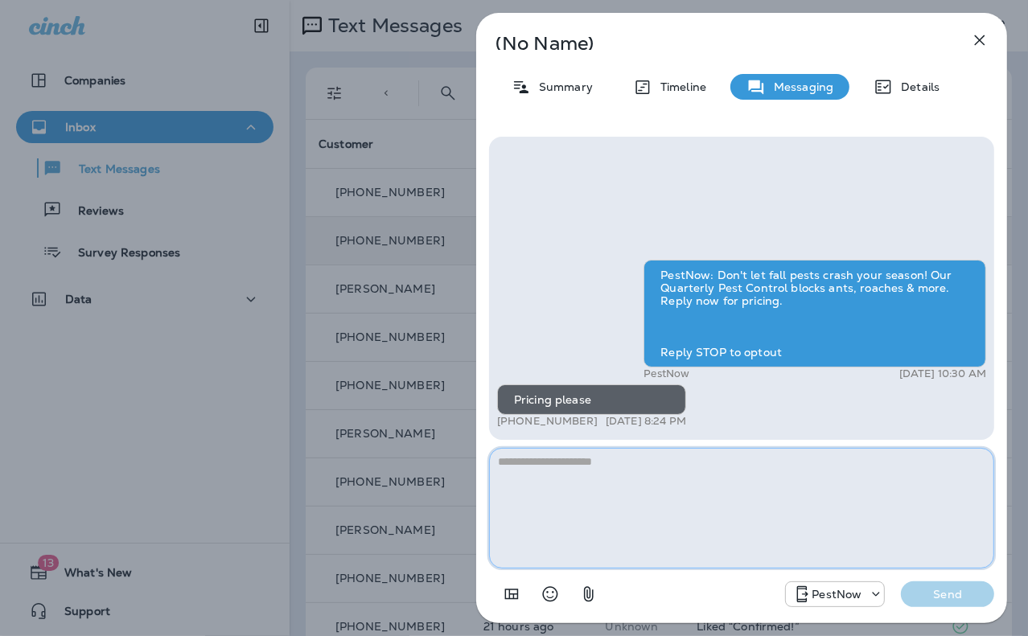
click at [613, 491] on textarea at bounding box center [741, 508] width 505 height 121
type textarea "**********"
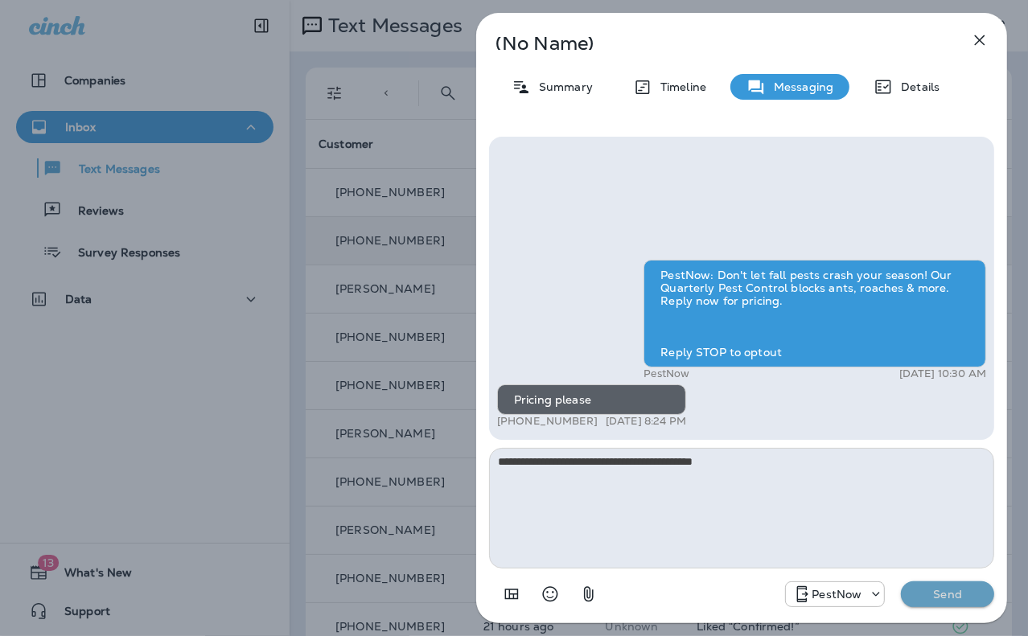
click at [943, 590] on p "Send" at bounding box center [948, 594] width 68 height 14
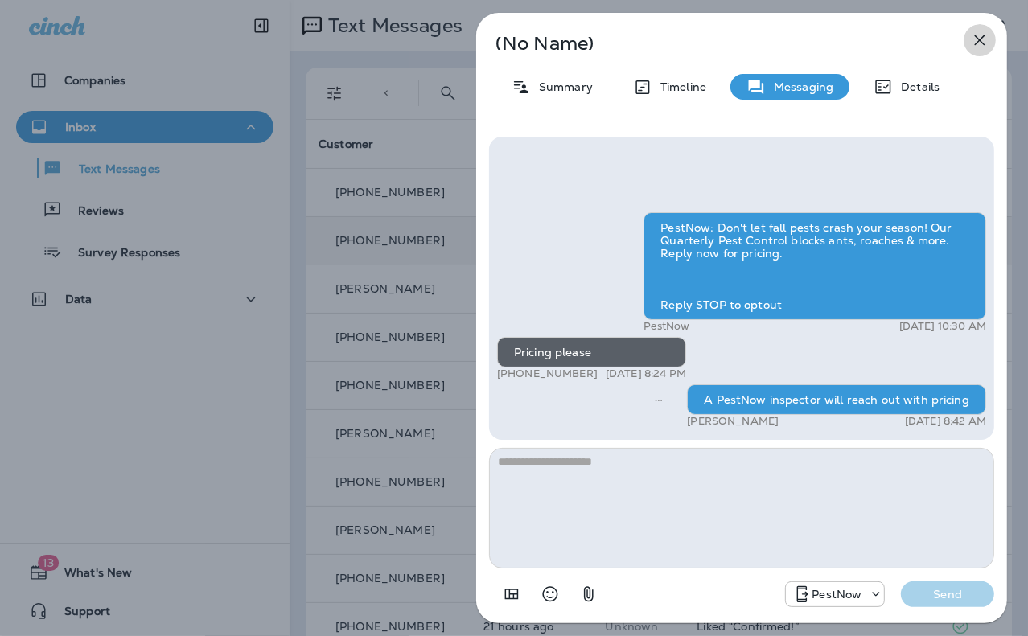
click at [975, 44] on icon "button" at bounding box center [979, 40] width 19 height 19
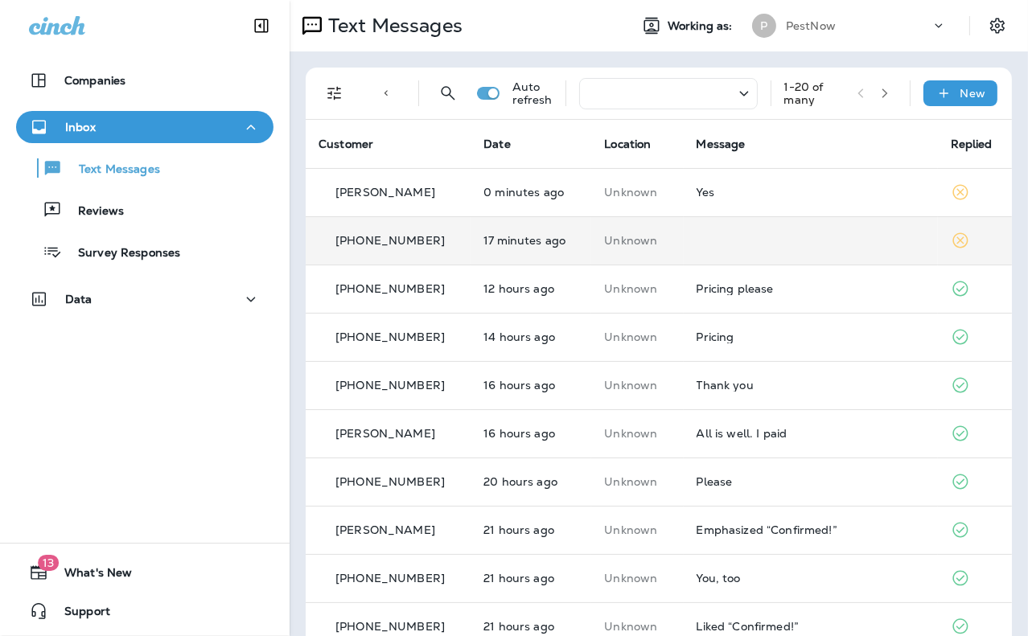
click at [722, 239] on td at bounding box center [811, 240] width 254 height 48
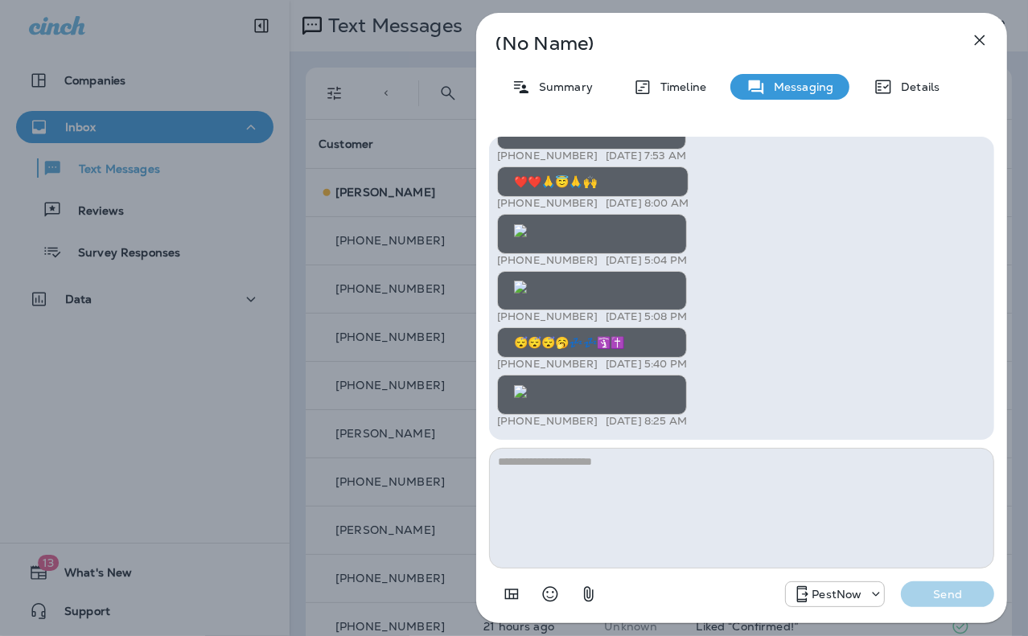
click at [975, 40] on icon "button" at bounding box center [979, 40] width 19 height 19
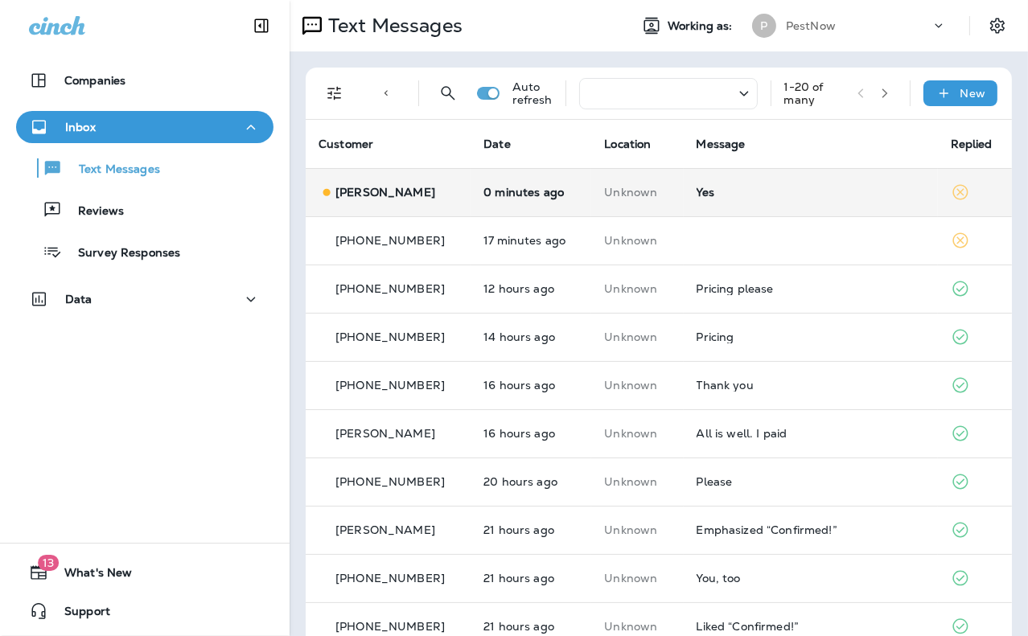
click at [740, 189] on div "Yes" at bounding box center [811, 192] width 228 height 13
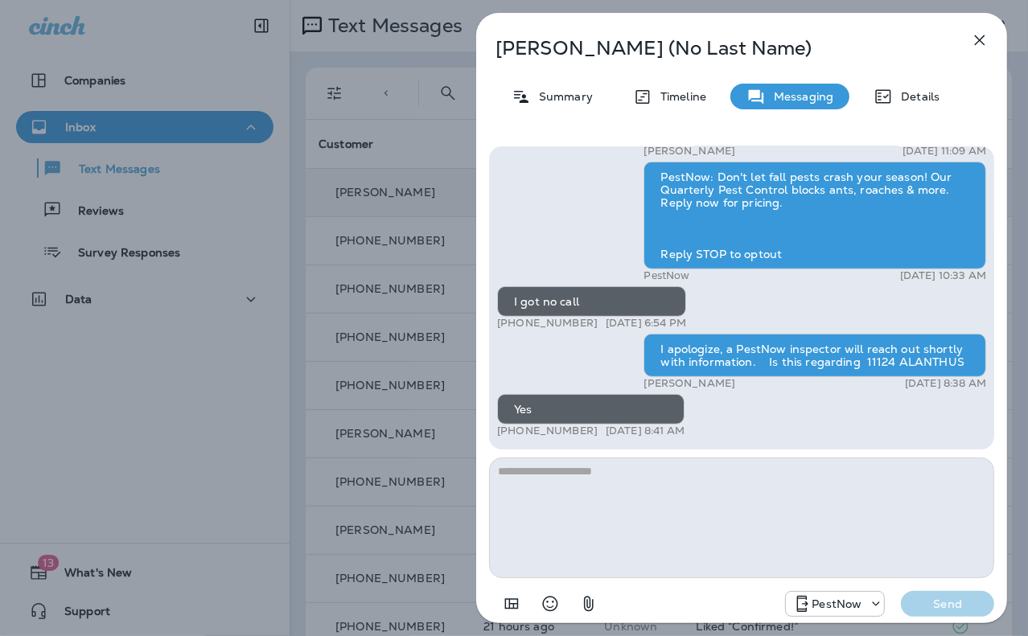
click at [825, 39] on p "VIGNESH (No Last Name)" at bounding box center [714, 48] width 439 height 23
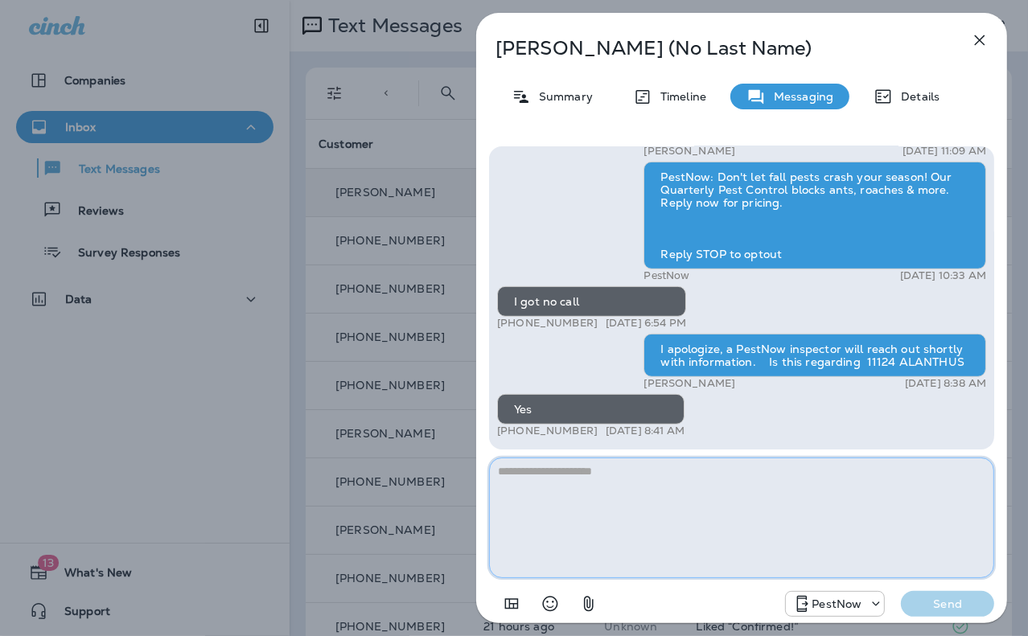
click at [667, 532] on textarea at bounding box center [741, 518] width 505 height 121
type textarea "*********"
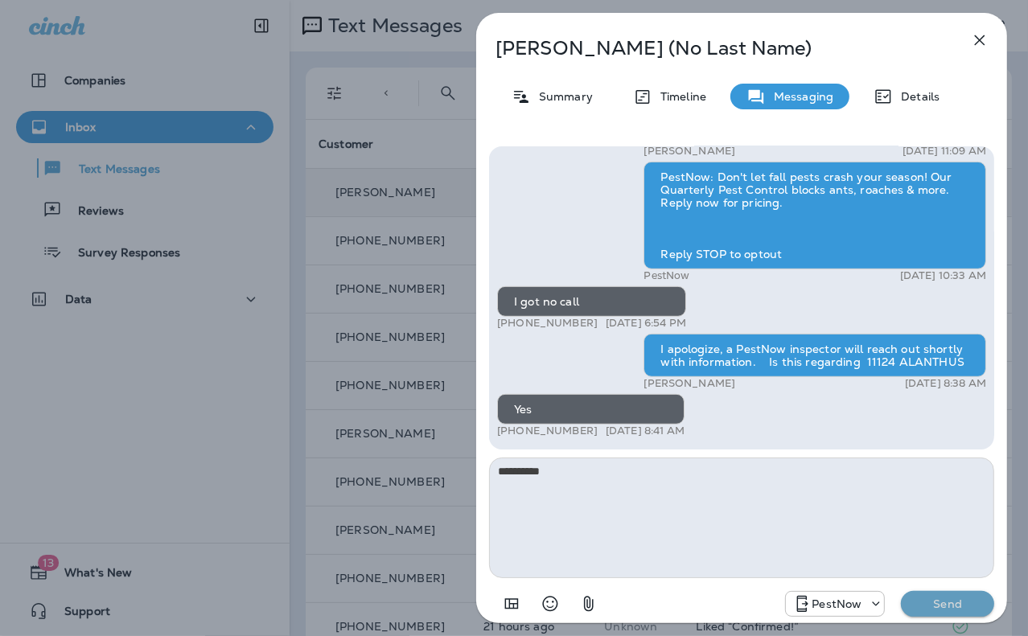
click at [933, 606] on p "Send" at bounding box center [948, 604] width 68 height 14
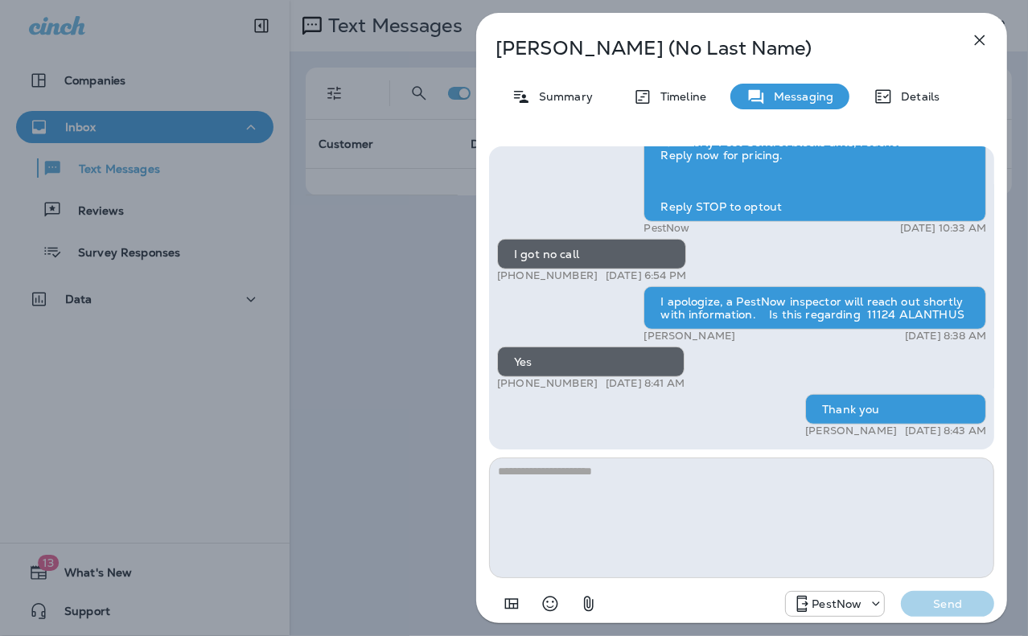
click at [987, 37] on icon "button" at bounding box center [979, 40] width 19 height 19
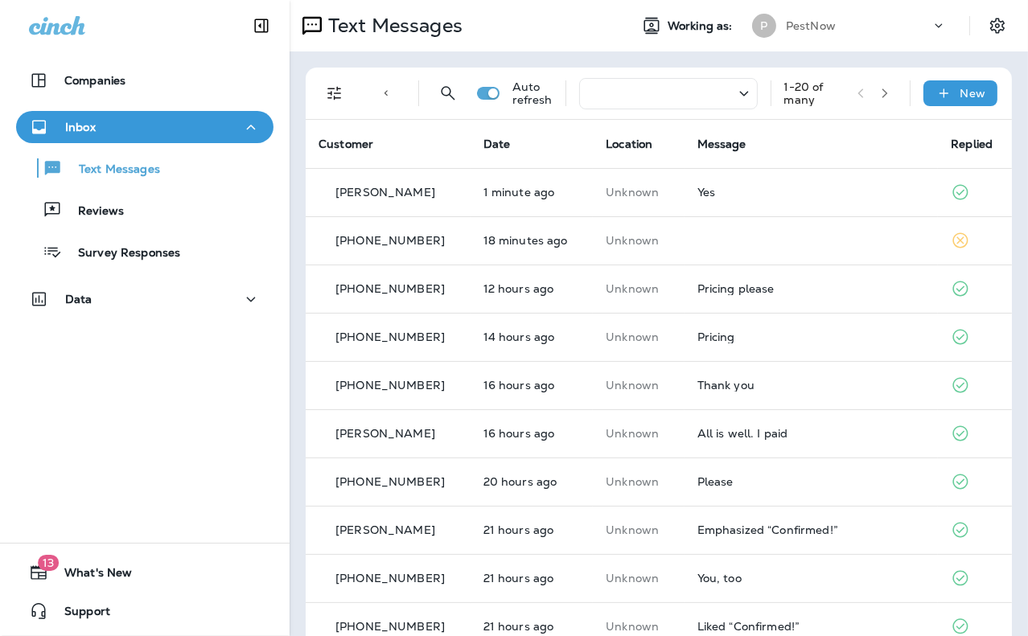
click at [879, 93] on icon "button" at bounding box center [884, 93] width 11 height 11
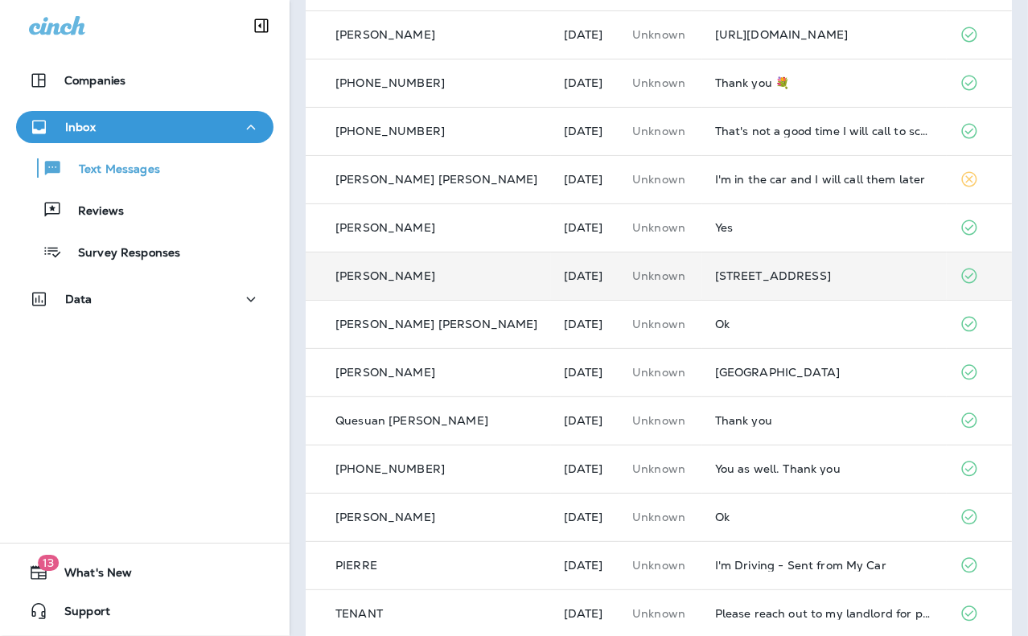
scroll to position [241, 0]
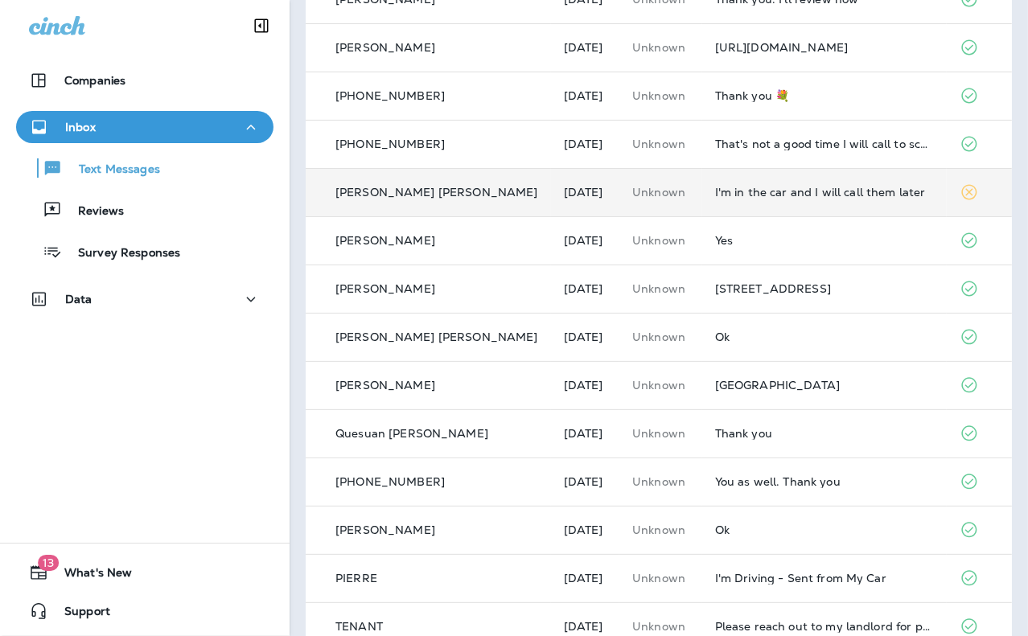
click at [837, 187] on div "I'm in the car and I will call them later" at bounding box center [825, 192] width 220 height 13
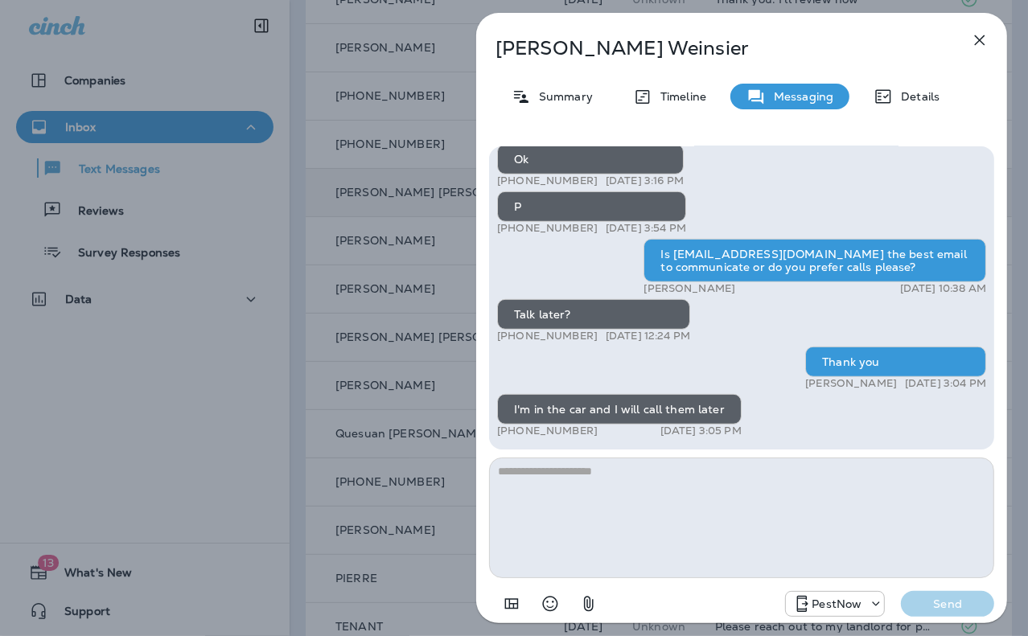
click at [982, 41] on icon "button" at bounding box center [979, 40] width 19 height 19
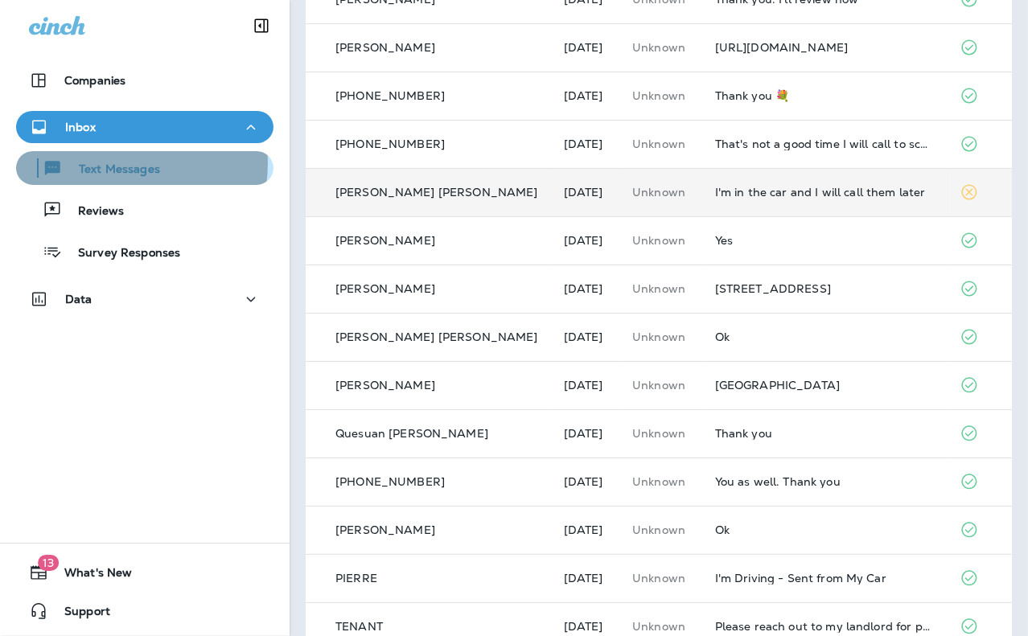
click at [109, 163] on p "Text Messages" at bounding box center [111, 169] width 97 height 15
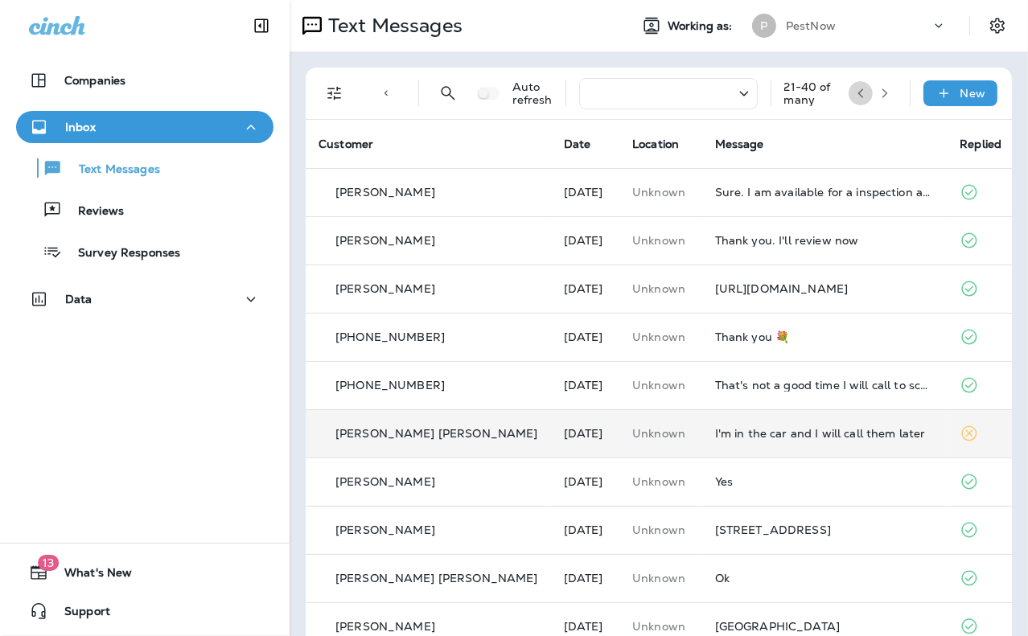
click at [855, 95] on icon "button" at bounding box center [860, 93] width 11 height 11
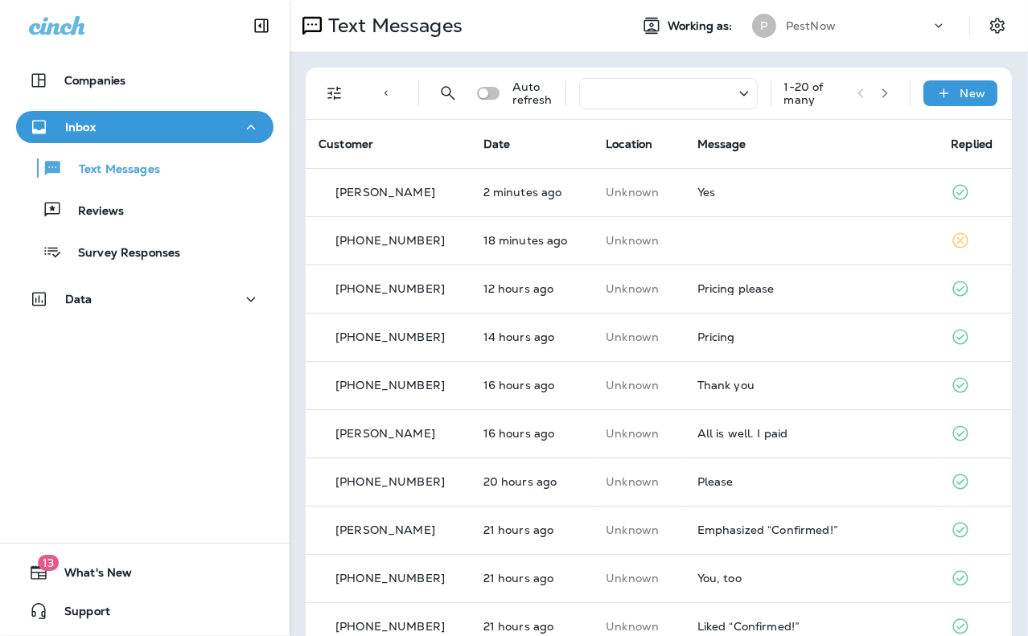
click at [822, 53] on div "Text Direction : Incoming Auto refresh 1 - 20 of many New Customer Date Locatio…" at bounding box center [659, 600] width 738 height 1099
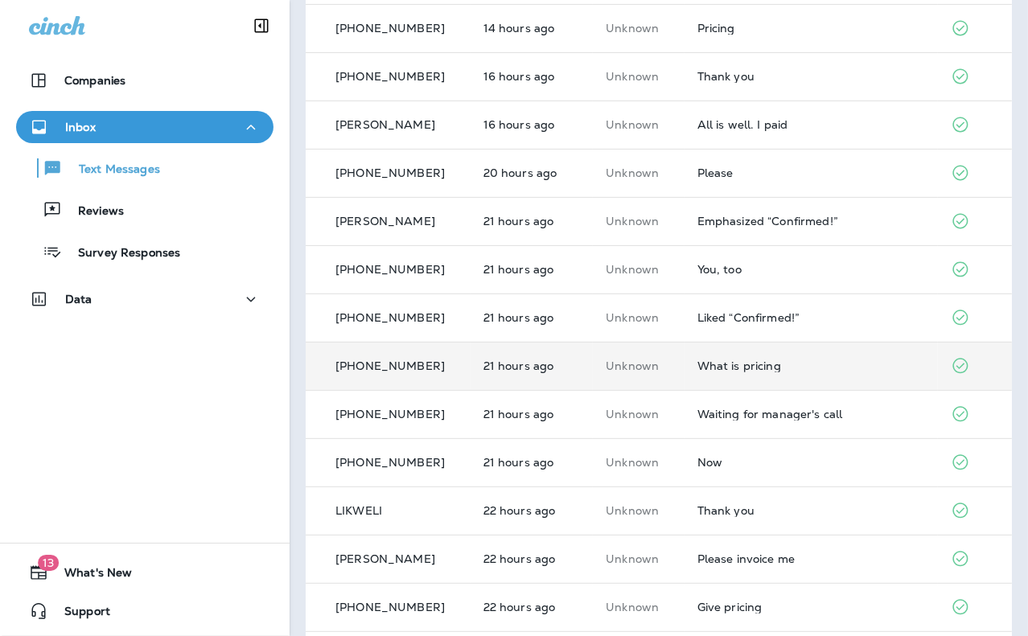
scroll to position [322, 0]
